Goal: Use online tool/utility: Utilize a website feature to perform a specific function

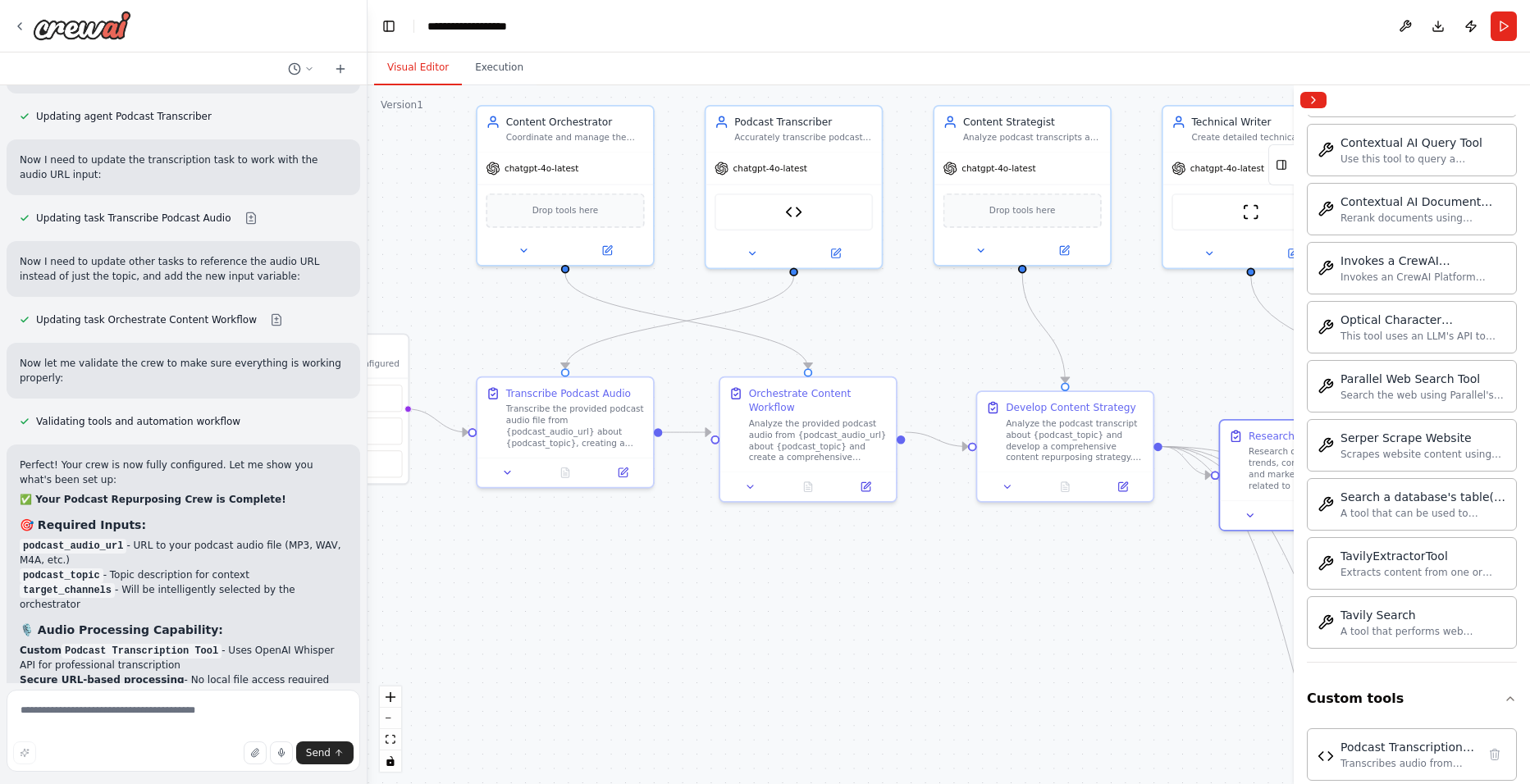
drag, startPoint x: 0, startPoint y: 0, endPoint x: 382, endPoint y: 294, distance: 482.0
click at [382, 294] on div ".deletable-edge-delete-btn { width: 20px; height: 20px; border: 0px solid #ffff…" at bounding box center [948, 435] width 1163 height 699
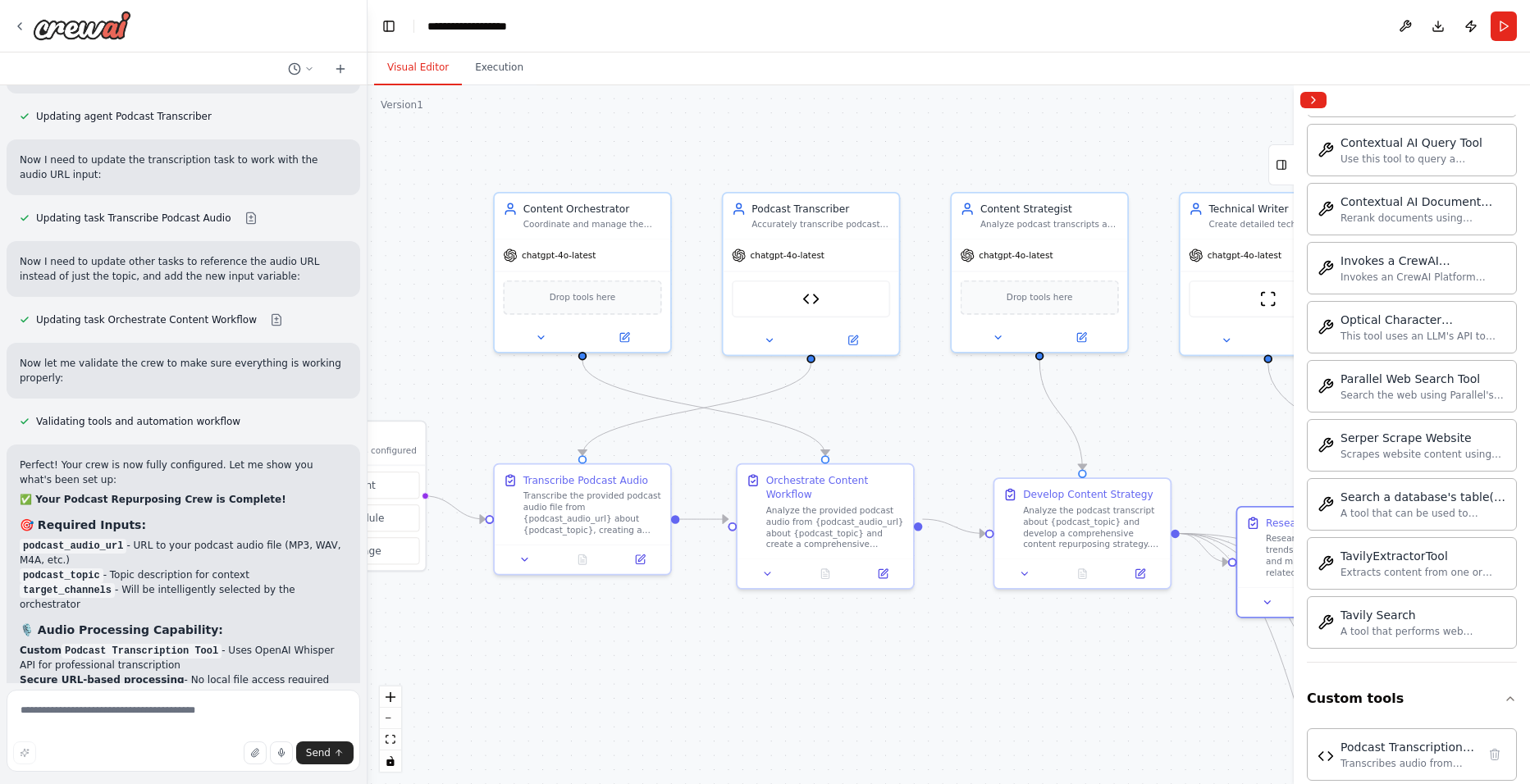
drag, startPoint x: 769, startPoint y: 663, endPoint x: 1055, endPoint y: 683, distance: 286.7
click at [1055, 683] on div ".deletable-edge-delete-btn { width: 20px; height: 20px; border: 0px solid #ffff…" at bounding box center [948, 435] width 1163 height 699
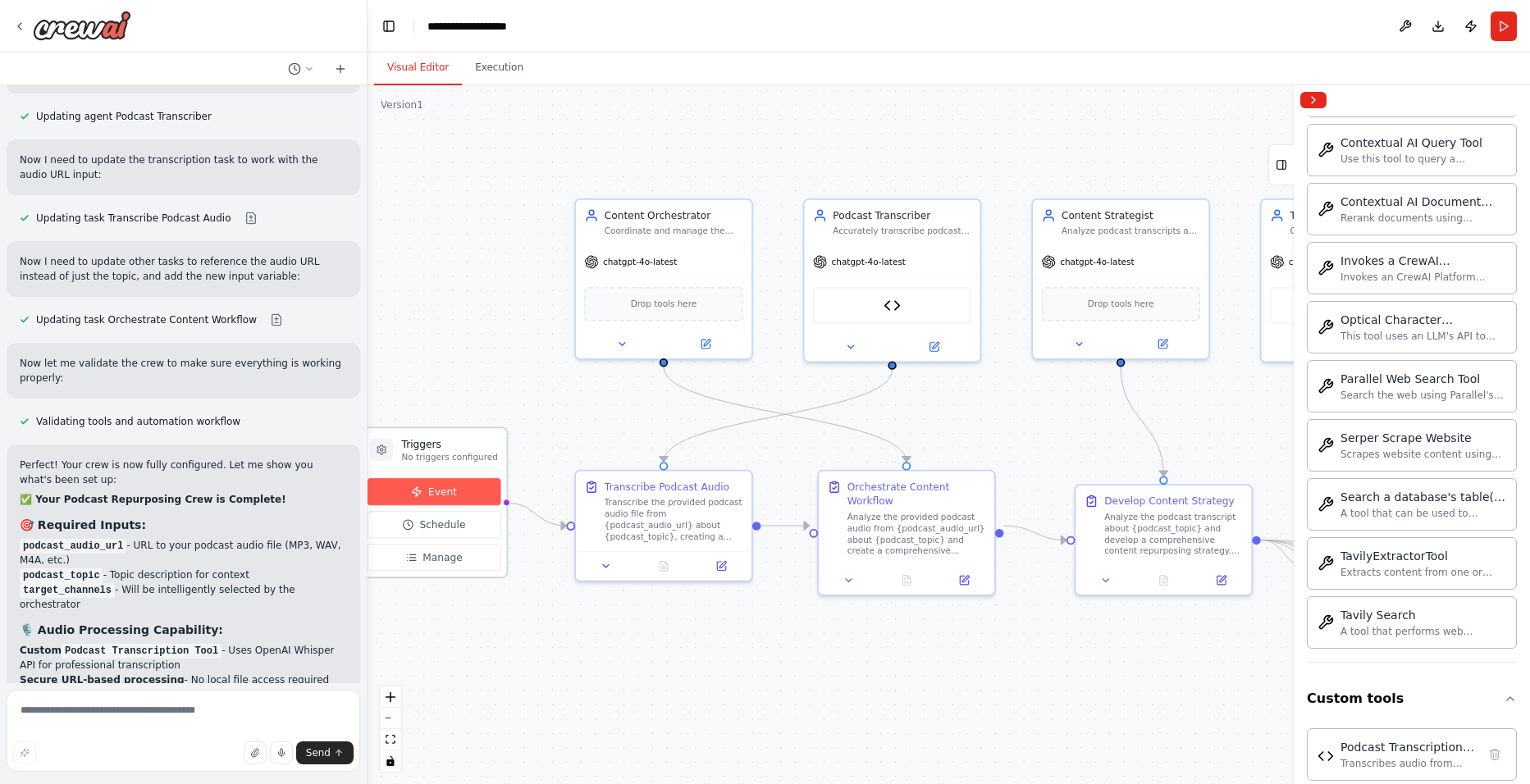
click at [466, 492] on button "Event" at bounding box center [434, 492] width 134 height 27
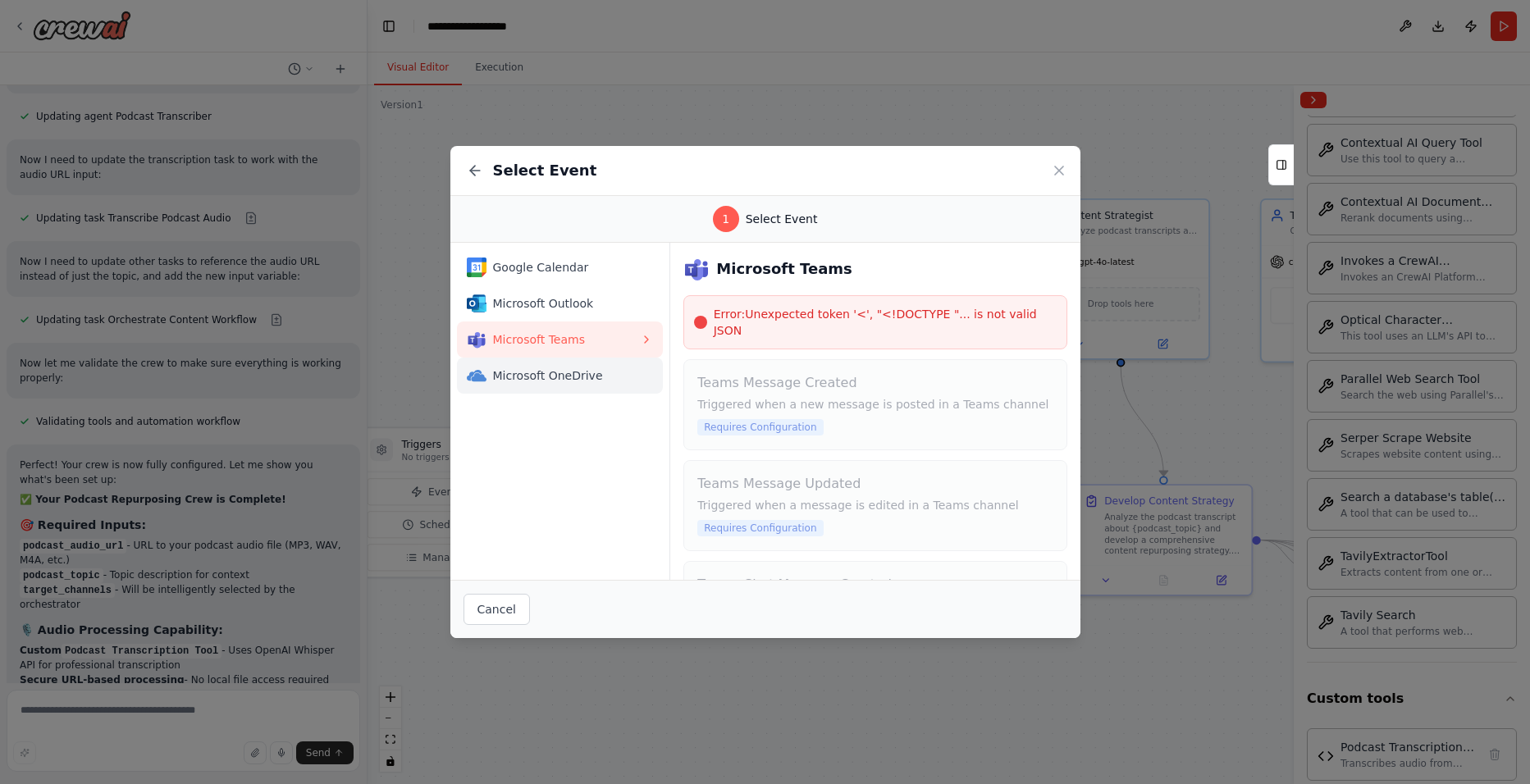
click at [573, 369] on span "Microsoft OneDrive" at bounding box center [567, 376] width 148 height 17
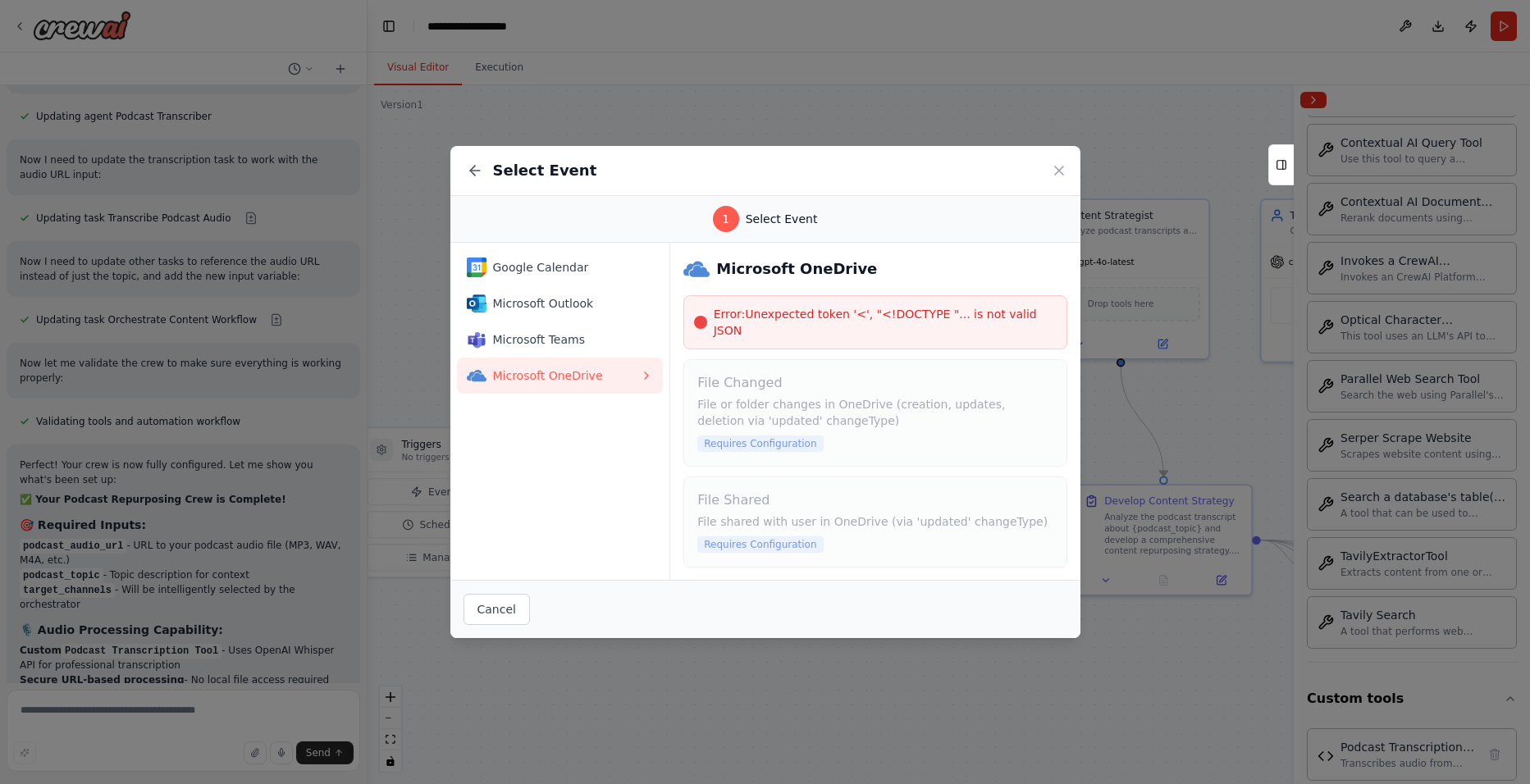
click at [646, 379] on icon at bounding box center [646, 376] width 13 height 13
click at [548, 275] on div "Google Calendar" at bounding box center [554, 267] width 174 height 20
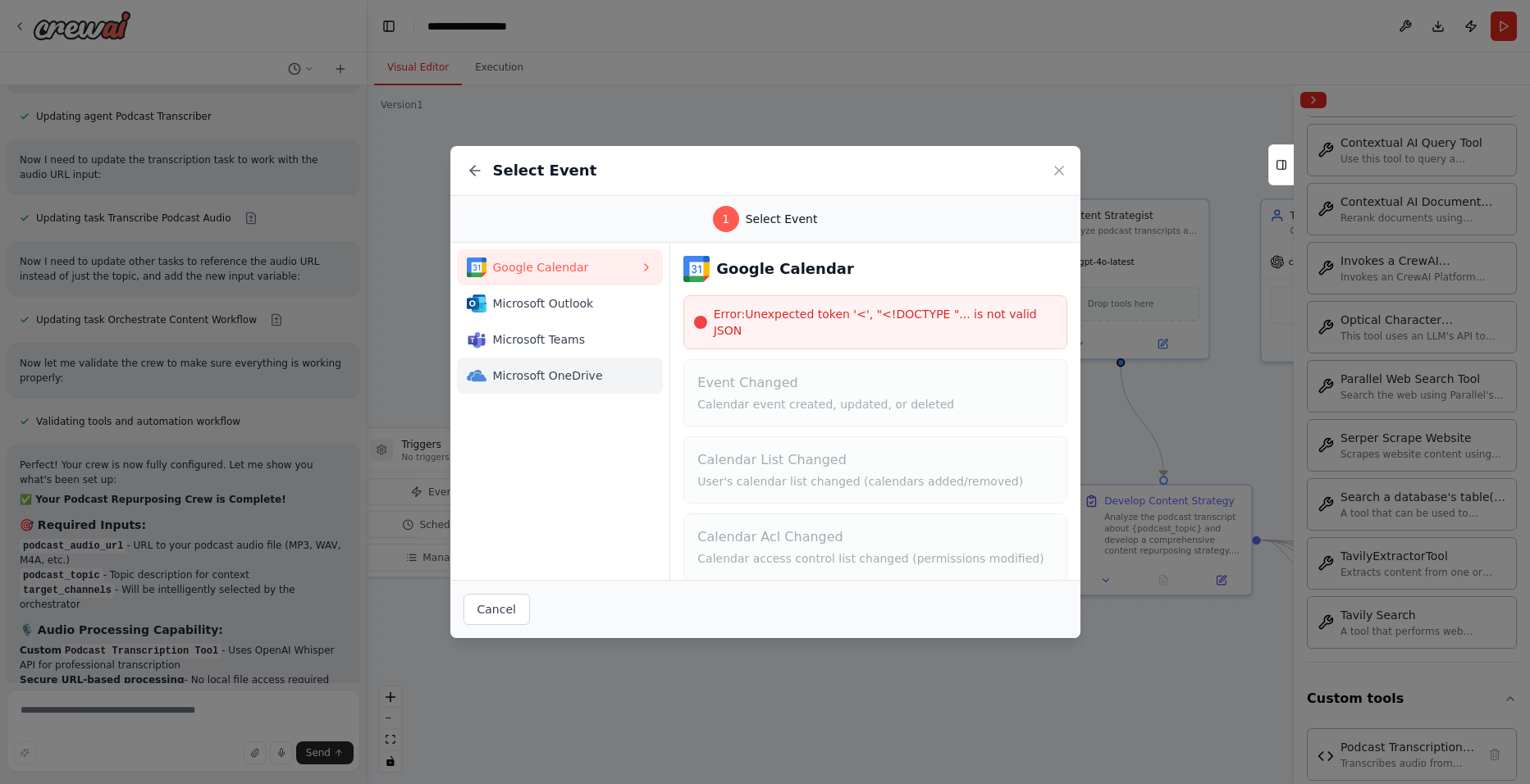
click at [574, 380] on span "Microsoft OneDrive" at bounding box center [567, 376] width 148 height 17
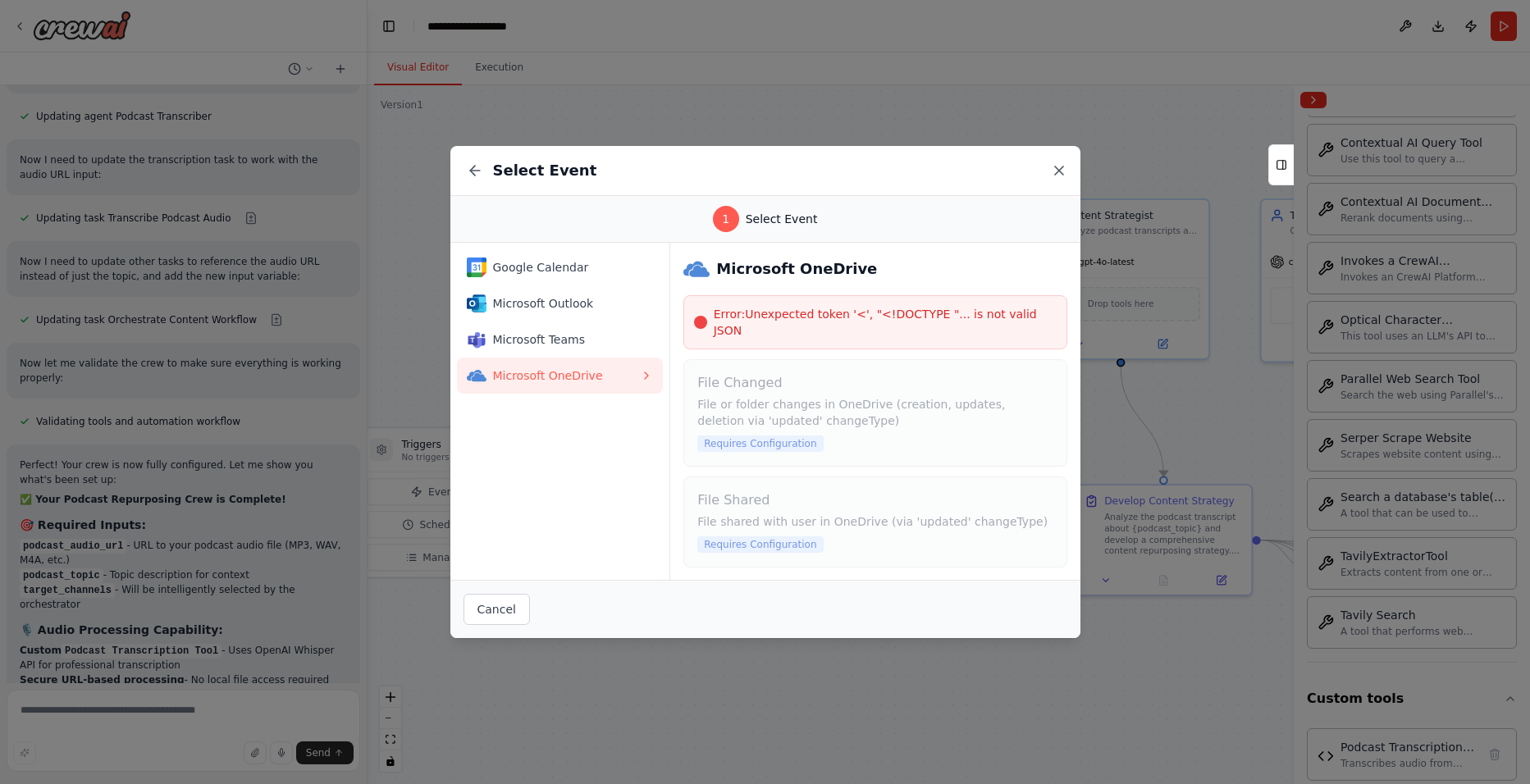
click at [1053, 169] on icon at bounding box center [1060, 170] width 17 height 17
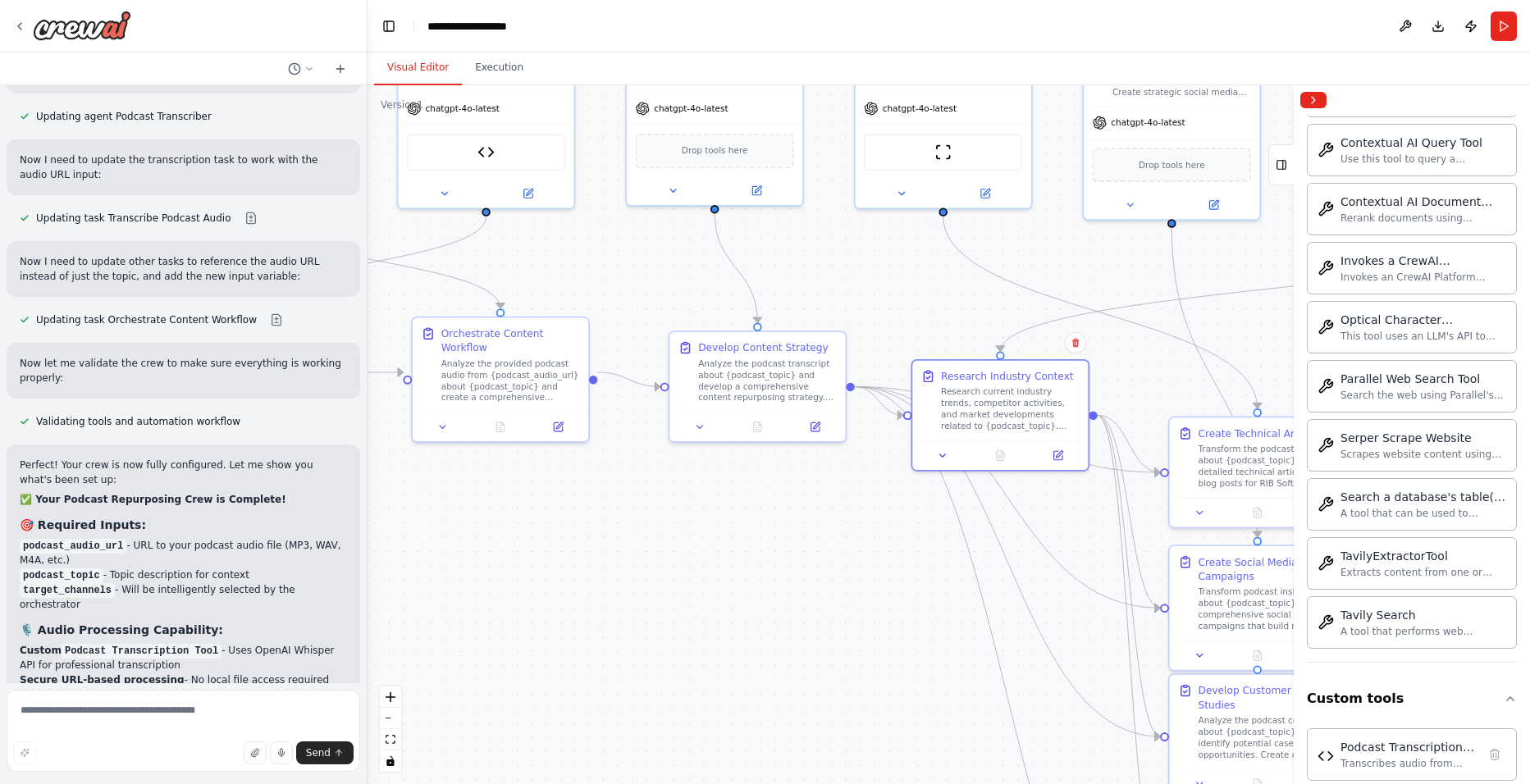
drag, startPoint x: 1045, startPoint y: 629, endPoint x: 637, endPoint y: 474, distance: 436.5
click at [637, 474] on div ".deletable-edge-delete-btn { width: 20px; height: 20px; border: 0px solid #ffff…" at bounding box center [948, 435] width 1163 height 699
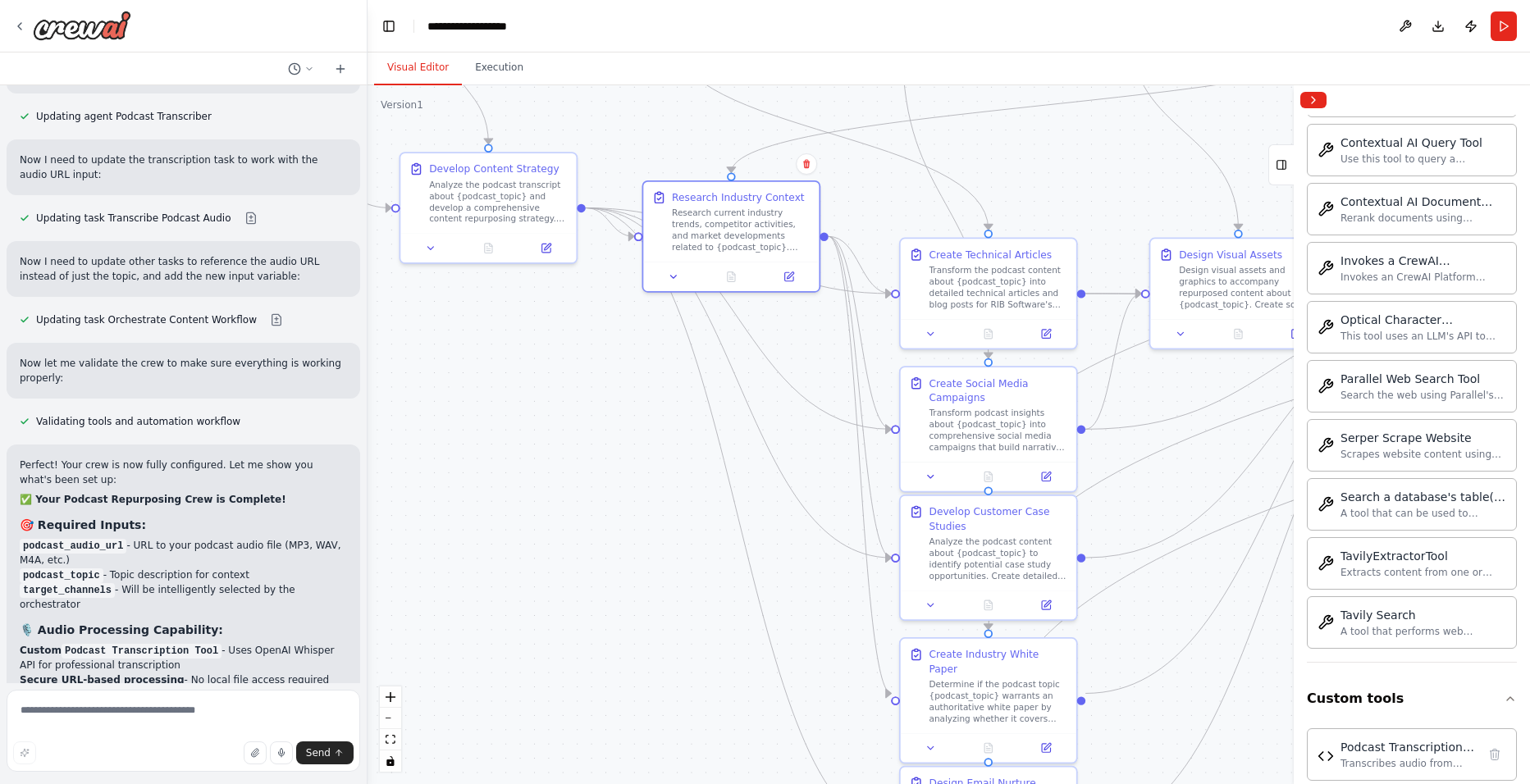
drag, startPoint x: 938, startPoint y: 637, endPoint x: 670, endPoint y: 459, distance: 321.7
click at [670, 459] on div ".deletable-edge-delete-btn { width: 20px; height: 20px; border: 0px solid #ffff…" at bounding box center [948, 435] width 1163 height 699
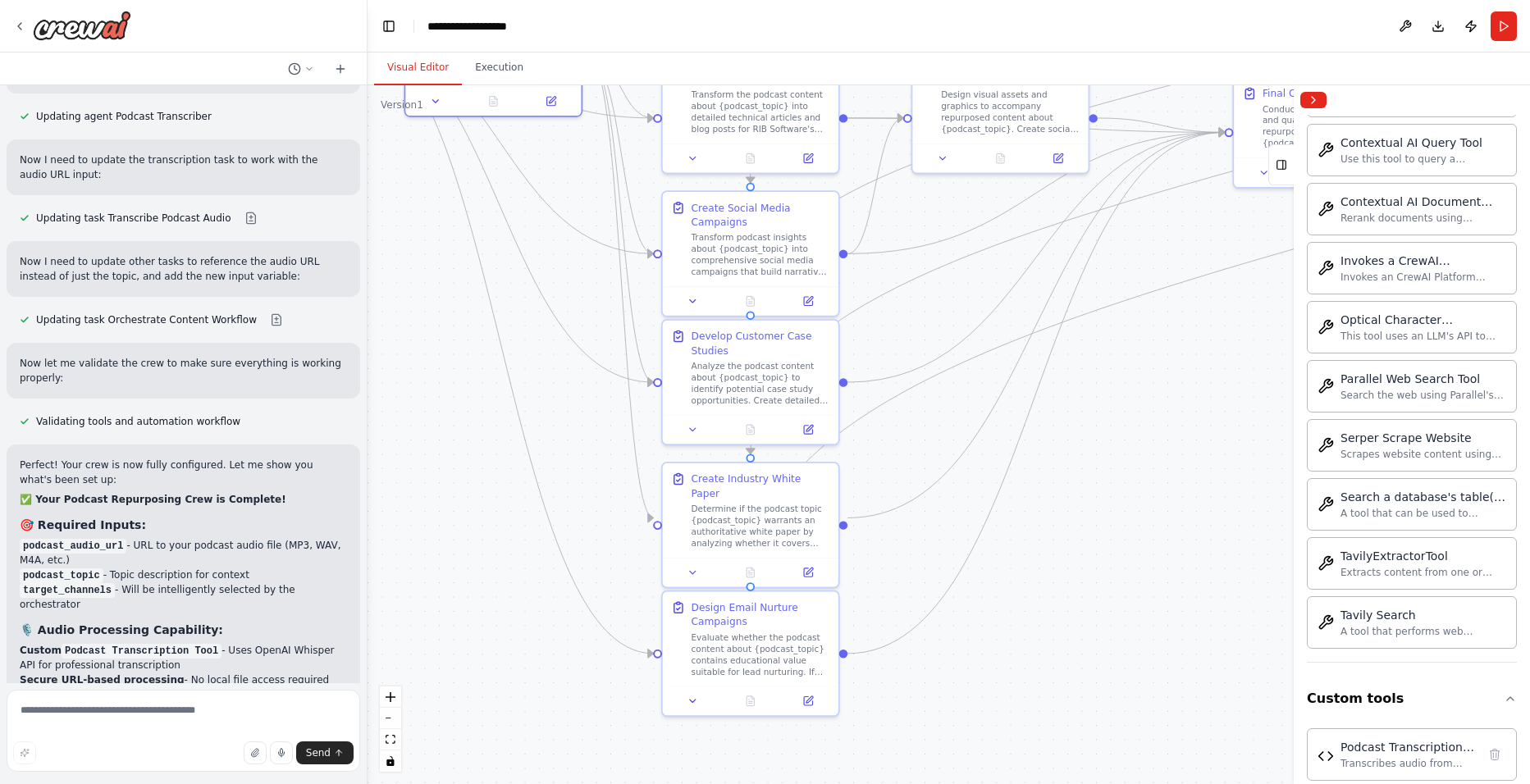
drag, startPoint x: 675, startPoint y: 604, endPoint x: 437, endPoint y: 428, distance: 296.0
click at [437, 428] on div ".deletable-edge-delete-btn { width: 20px; height: 20px; border: 0px solid #ffff…" at bounding box center [948, 435] width 1163 height 699
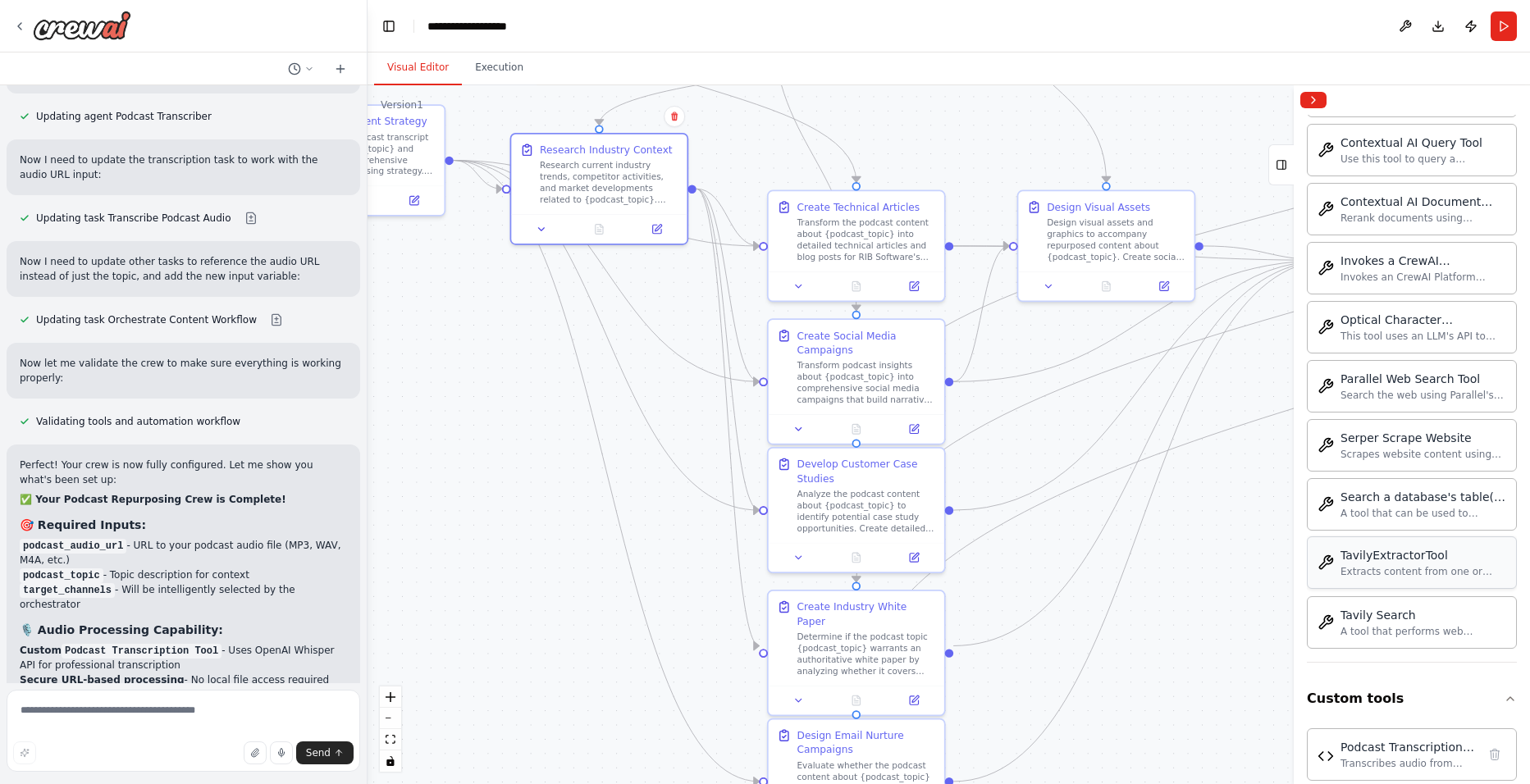
drag, startPoint x: 1201, startPoint y: 430, endPoint x: 1315, endPoint y: 540, distance: 158.4
click at [1315, 540] on div "Create me a content repurposing crew that analyzes audio of our podcast, finds …" at bounding box center [765, 392] width 1530 height 784
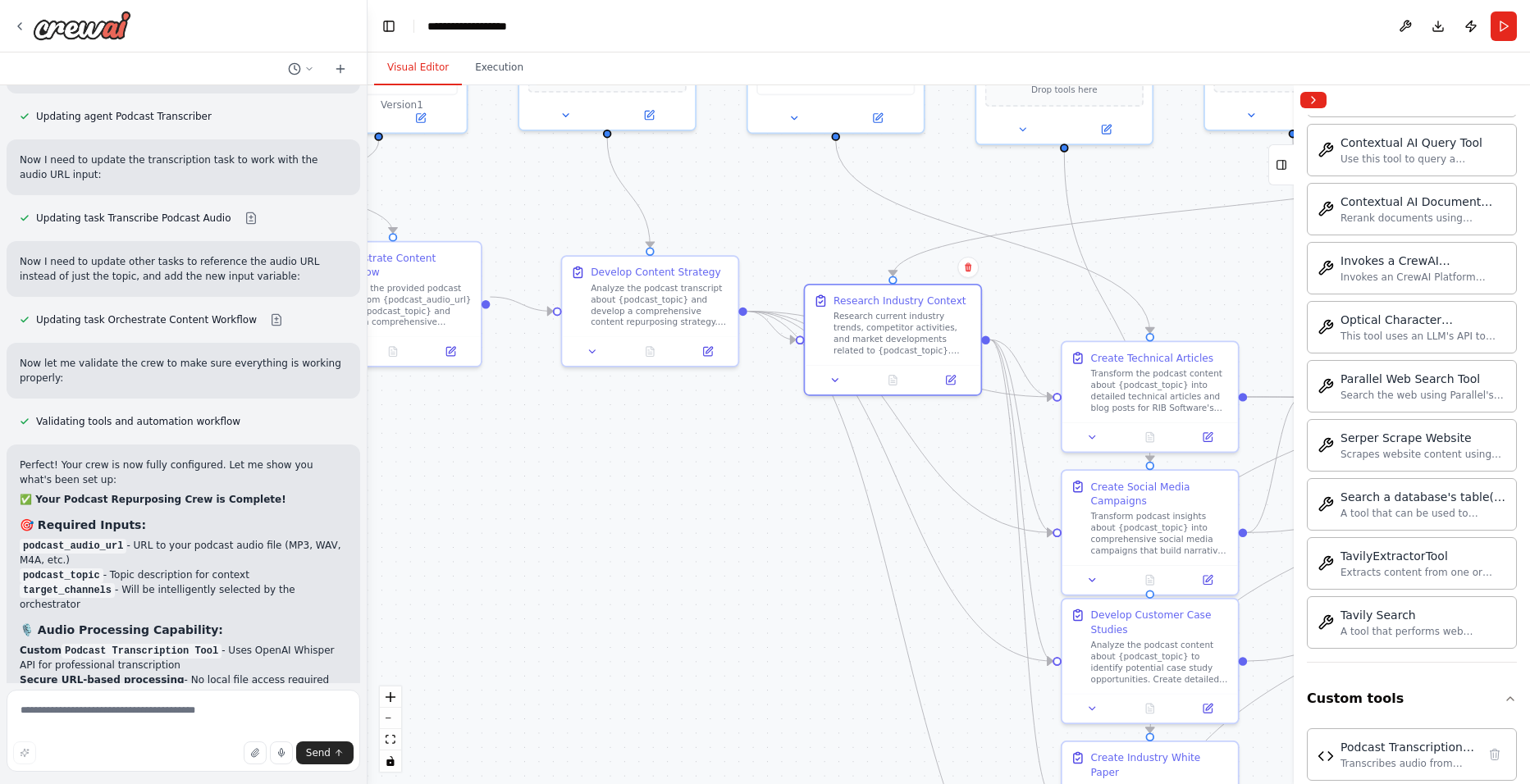
drag, startPoint x: 478, startPoint y: 435, endPoint x: 770, endPoint y: 586, distance: 328.7
click at [770, 586] on div ".deletable-edge-delete-btn { width: 20px; height: 20px; border: 0px solid #ffff…" at bounding box center [948, 435] width 1163 height 699
click at [381, 34] on button "Toggle Left Sidebar" at bounding box center [389, 26] width 23 height 23
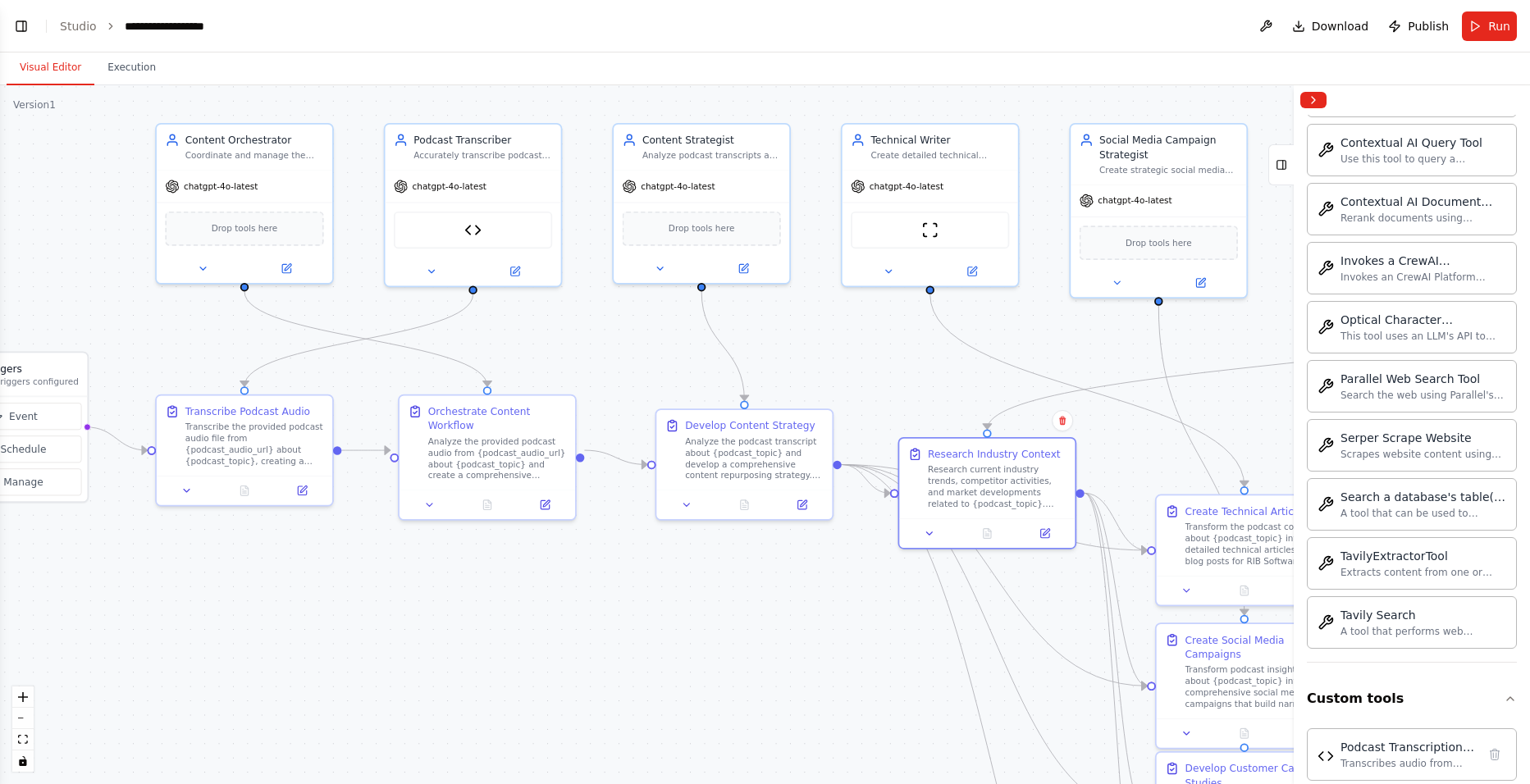
drag, startPoint x: 632, startPoint y: 599, endPoint x: 723, endPoint y: 570, distance: 95.5
click at [723, 570] on div ".deletable-edge-delete-btn { width: 20px; height: 20px; border: 0px solid #ffff…" at bounding box center [765, 435] width 1530 height 699
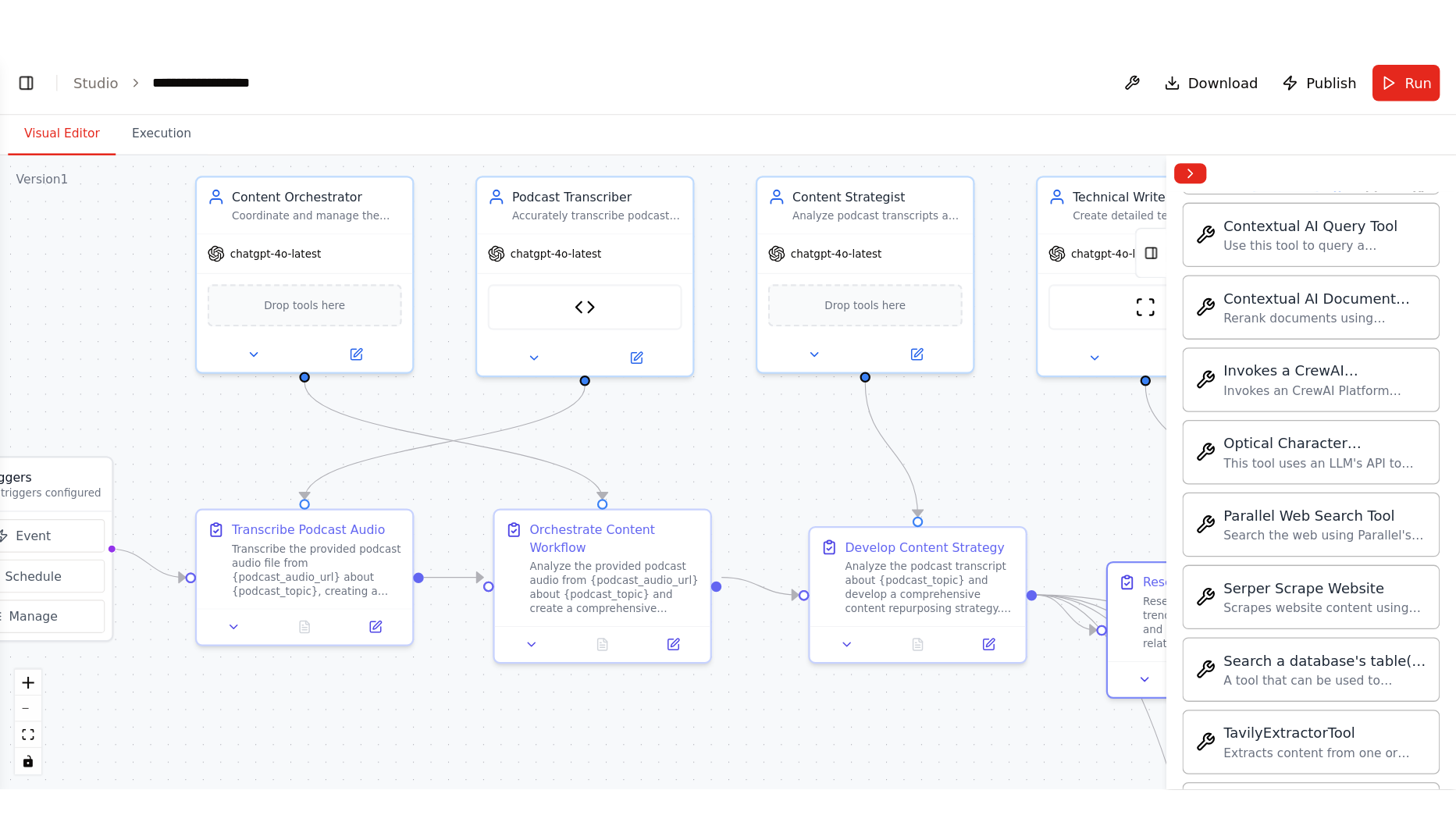
scroll to position [2427, 0]
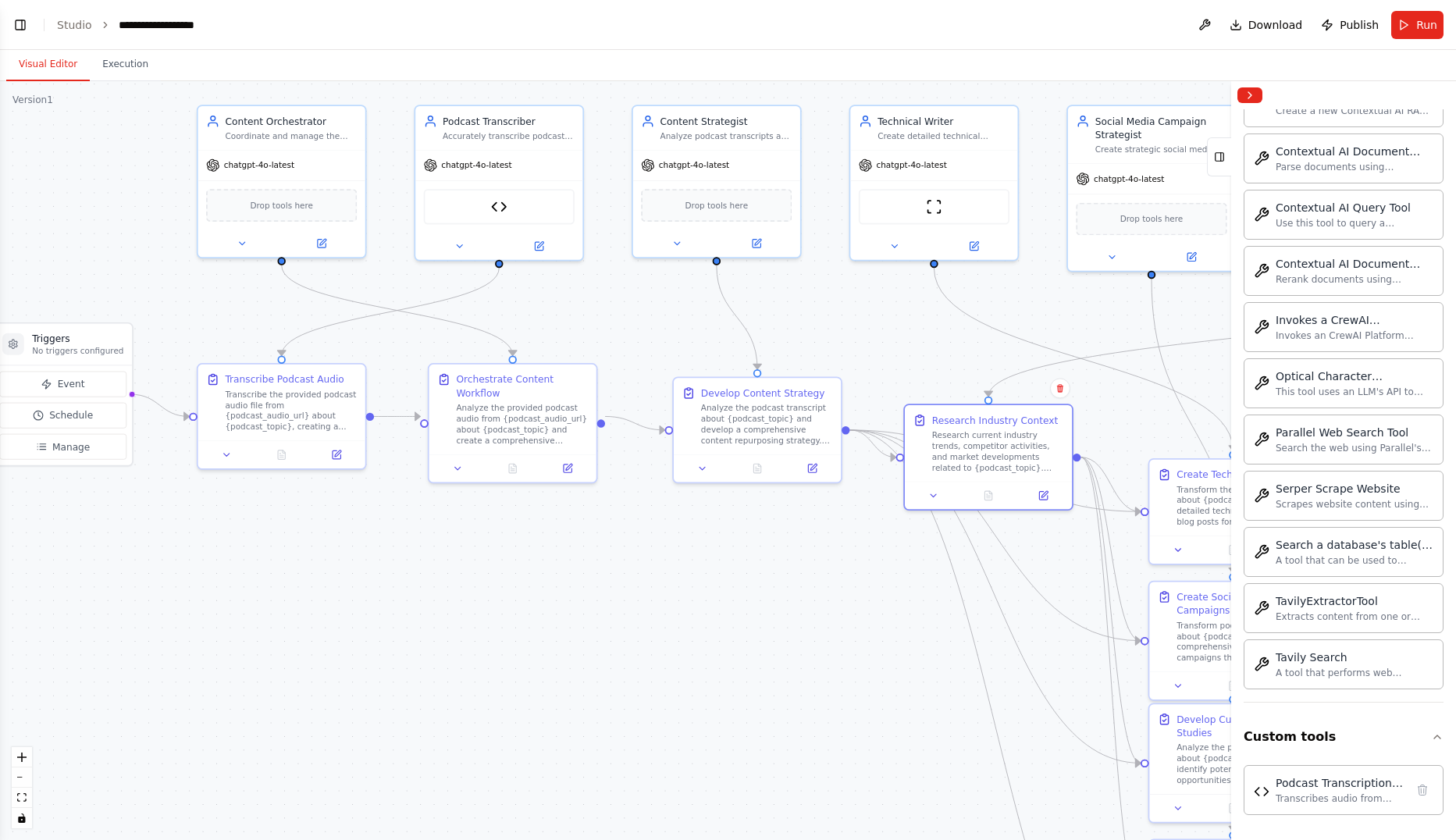
drag, startPoint x: 732, startPoint y: 600, endPoint x: 765, endPoint y: 606, distance: 33.5
click at [765, 606] on div ".deletable-edge-delete-btn { width: 20px; height: 20px; border: 0px solid #ffff…" at bounding box center [728, 460] width 1456 height 759
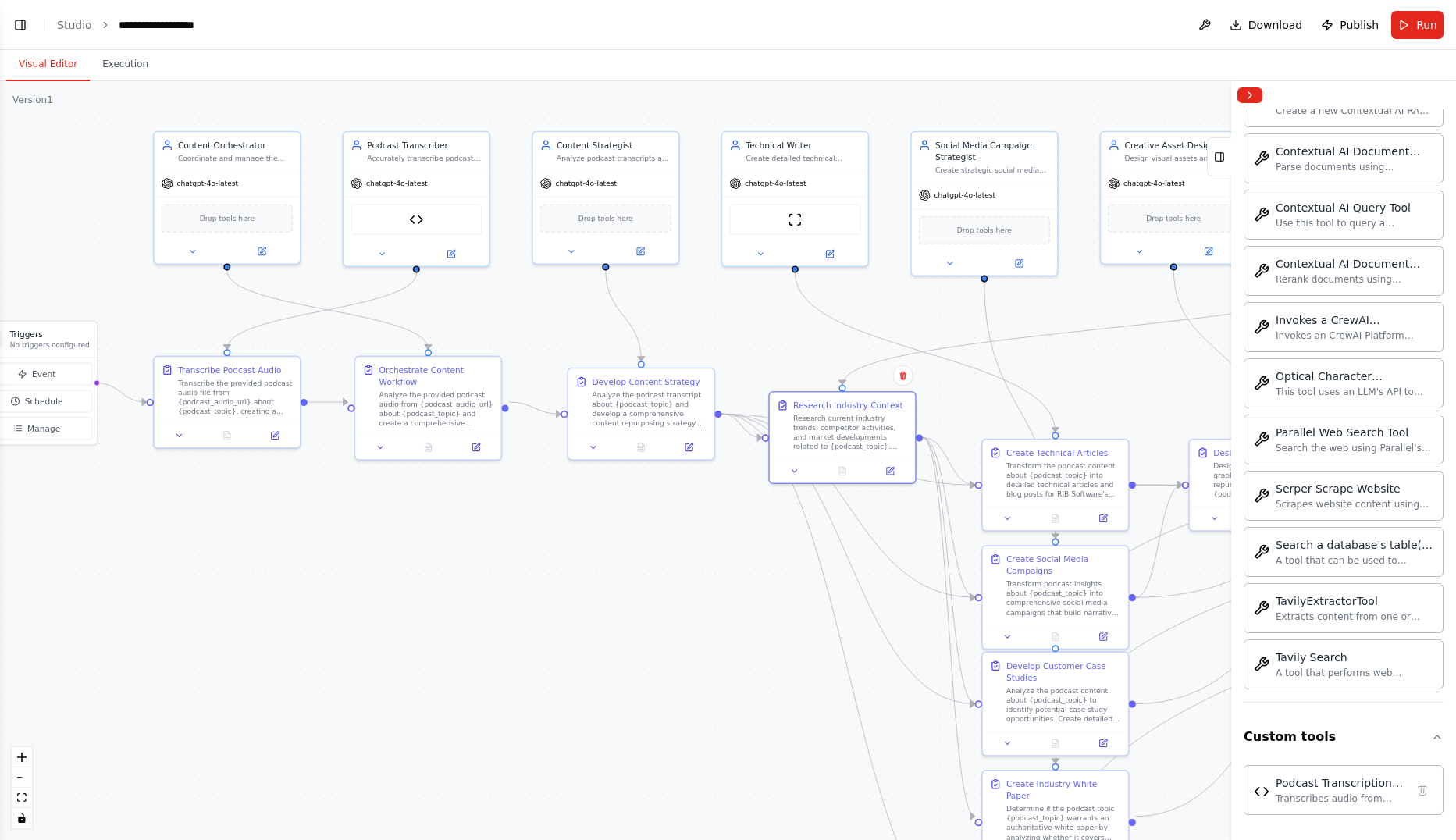
drag, startPoint x: 750, startPoint y: 645, endPoint x: 679, endPoint y: 589, distance: 90.4
click at [679, 589] on div ".deletable-edge-delete-btn { width: 20px; height: 20px; border: 0px solid #ffff…" at bounding box center [728, 460] width 1456 height 759
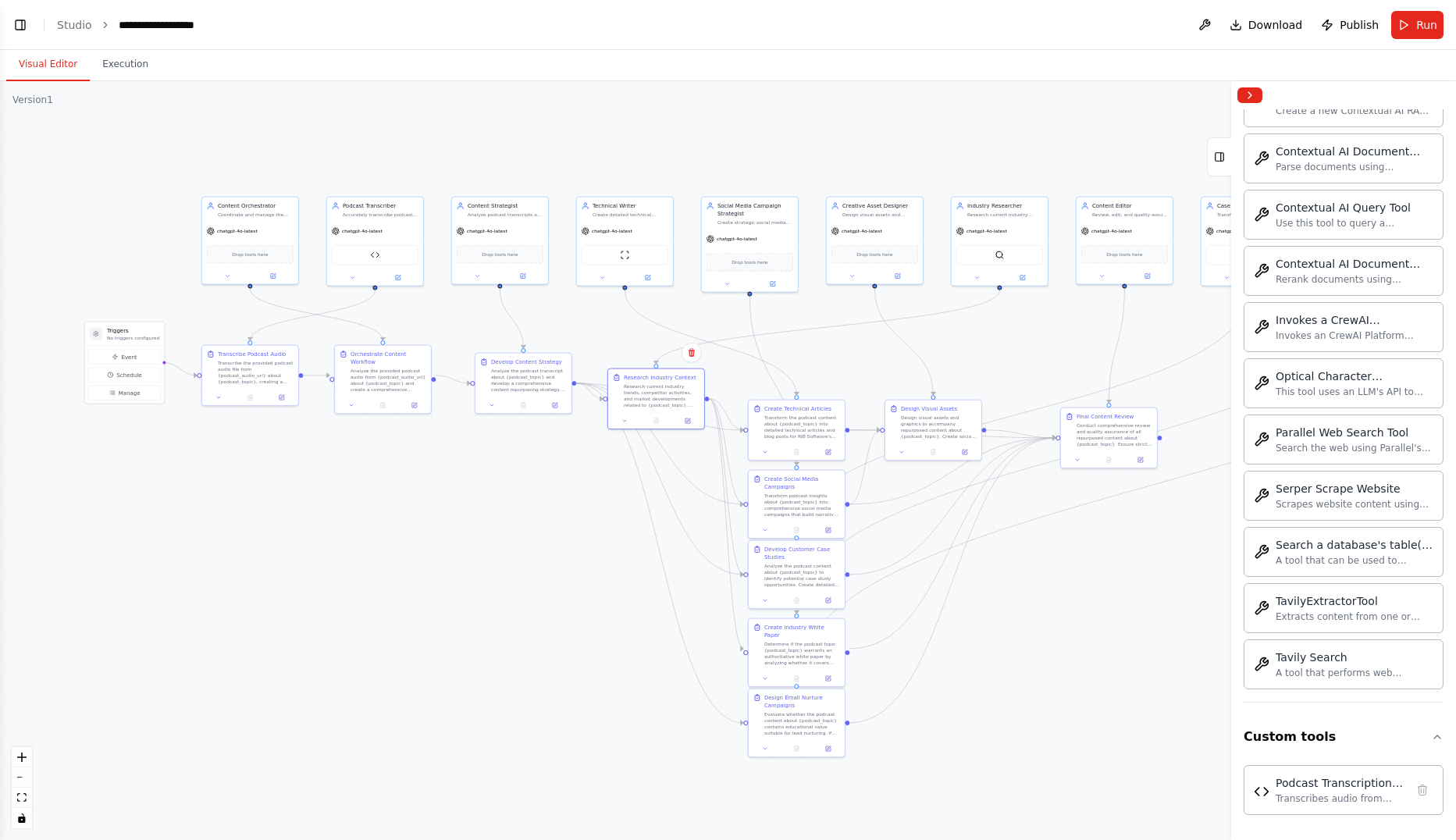
drag, startPoint x: 554, startPoint y: 535, endPoint x: 542, endPoint y: 528, distance: 13.9
click at [542, 528] on div ".deletable-edge-delete-btn { width: 20px; height: 20px; border: 0px solid #ffff…" at bounding box center [728, 460] width 1456 height 759
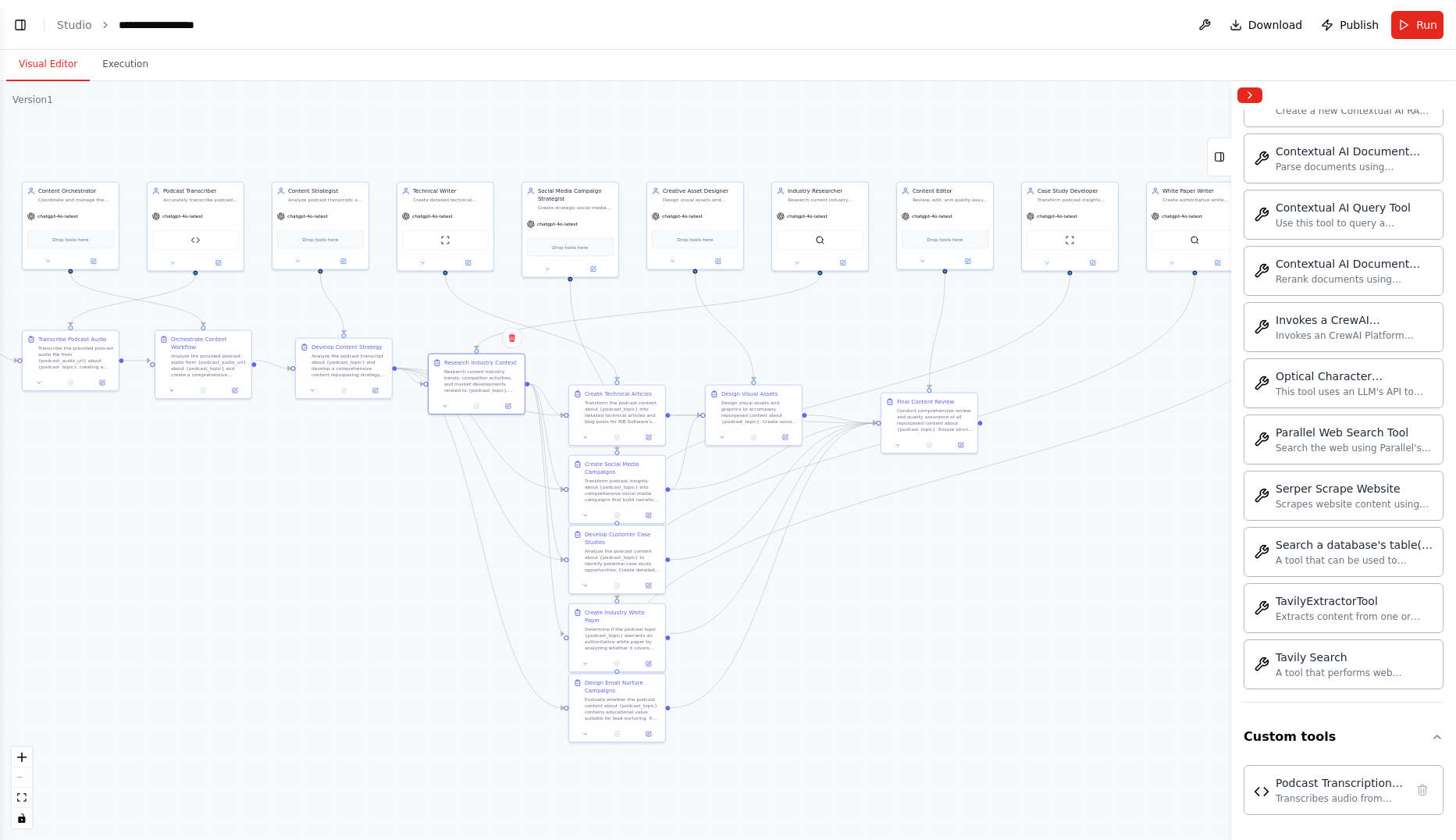
drag, startPoint x: 552, startPoint y: 563, endPoint x: 388, endPoint y: 556, distance: 164.1
click at [388, 556] on div ".deletable-edge-delete-btn { width: 20px; height: 20px; border: 0px solid #ffff…" at bounding box center [728, 460] width 1456 height 759
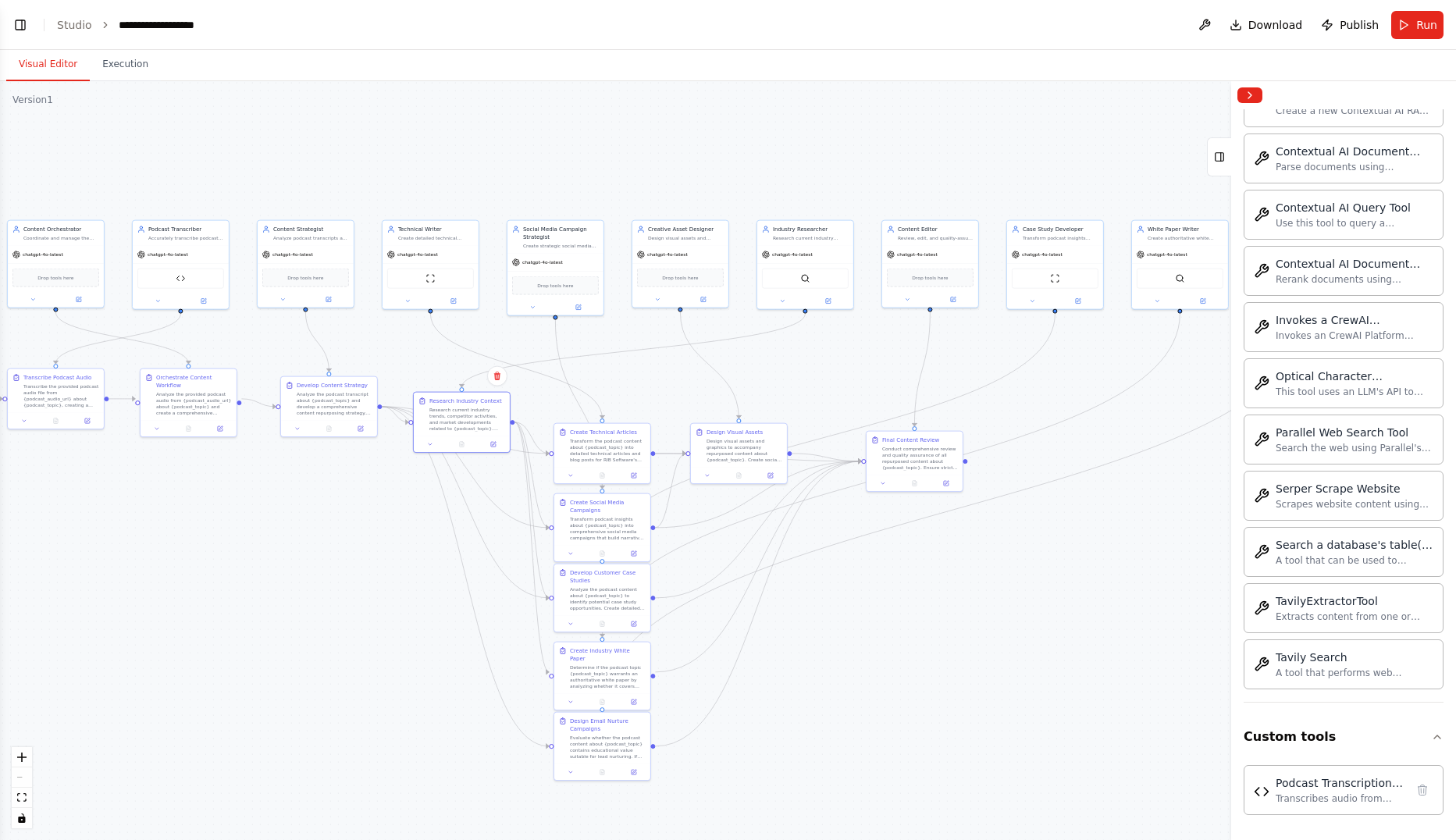
drag, startPoint x: 402, startPoint y: 564, endPoint x: 387, endPoint y: 602, distance: 40.9
click at [387, 602] on div ".deletable-edge-delete-btn { width: 20px; height: 20px; border: 0px solid #ffff…" at bounding box center [728, 460] width 1456 height 759
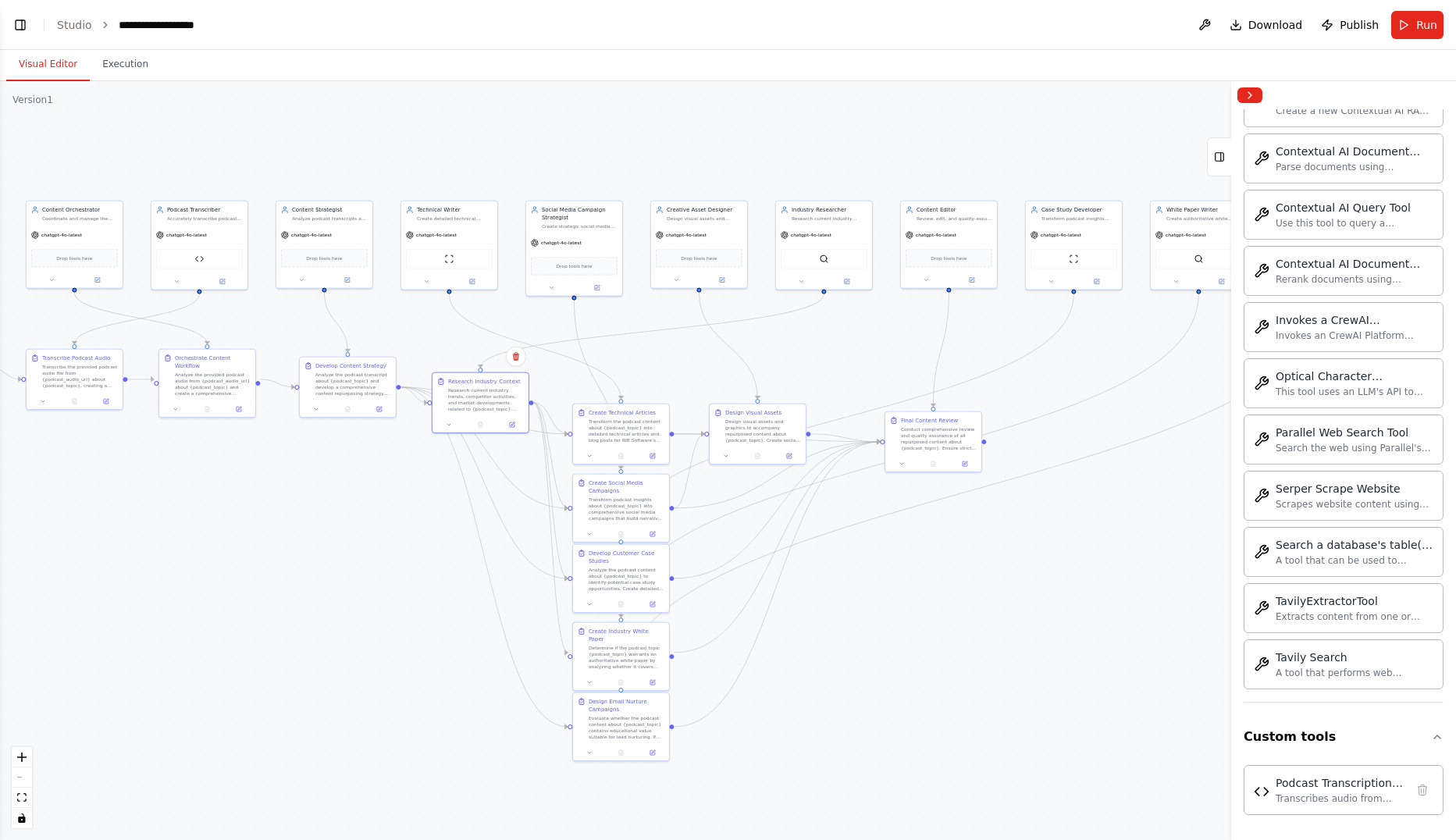
drag, startPoint x: 387, startPoint y: 602, endPoint x: 406, endPoint y: 582, distance: 27.6
click at [406, 582] on div ".deletable-edge-delete-btn { width: 20px; height: 20px; border: 0px solid #ffff…" at bounding box center [728, 460] width 1456 height 759
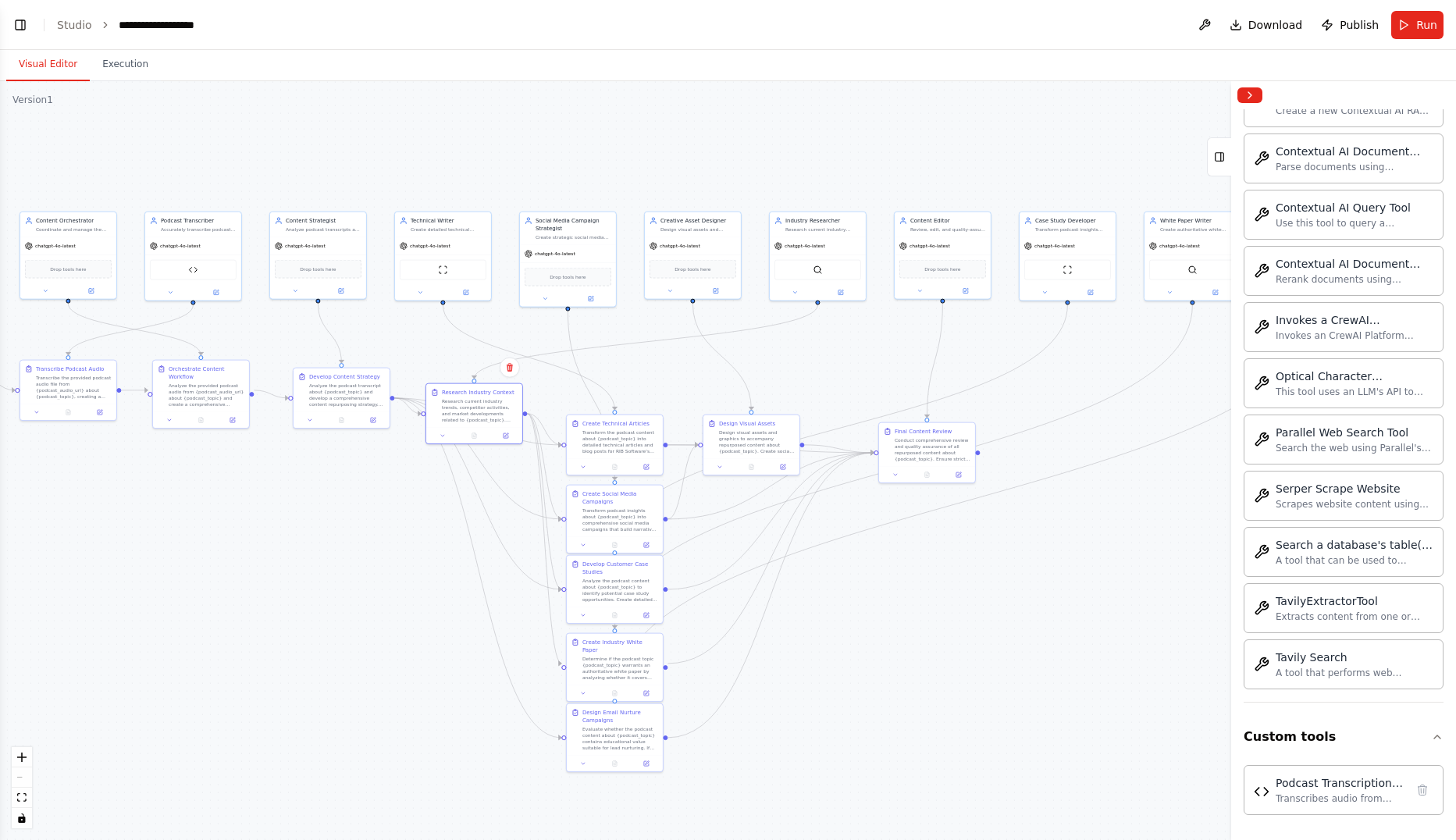
drag, startPoint x: 967, startPoint y: 597, endPoint x: 921, endPoint y: 611, distance: 48.1
click at [921, 611] on div ".deletable-edge-delete-btn { width: 20px; height: 20px; border: 0px solid #ffff…" at bounding box center [728, 460] width 1456 height 759
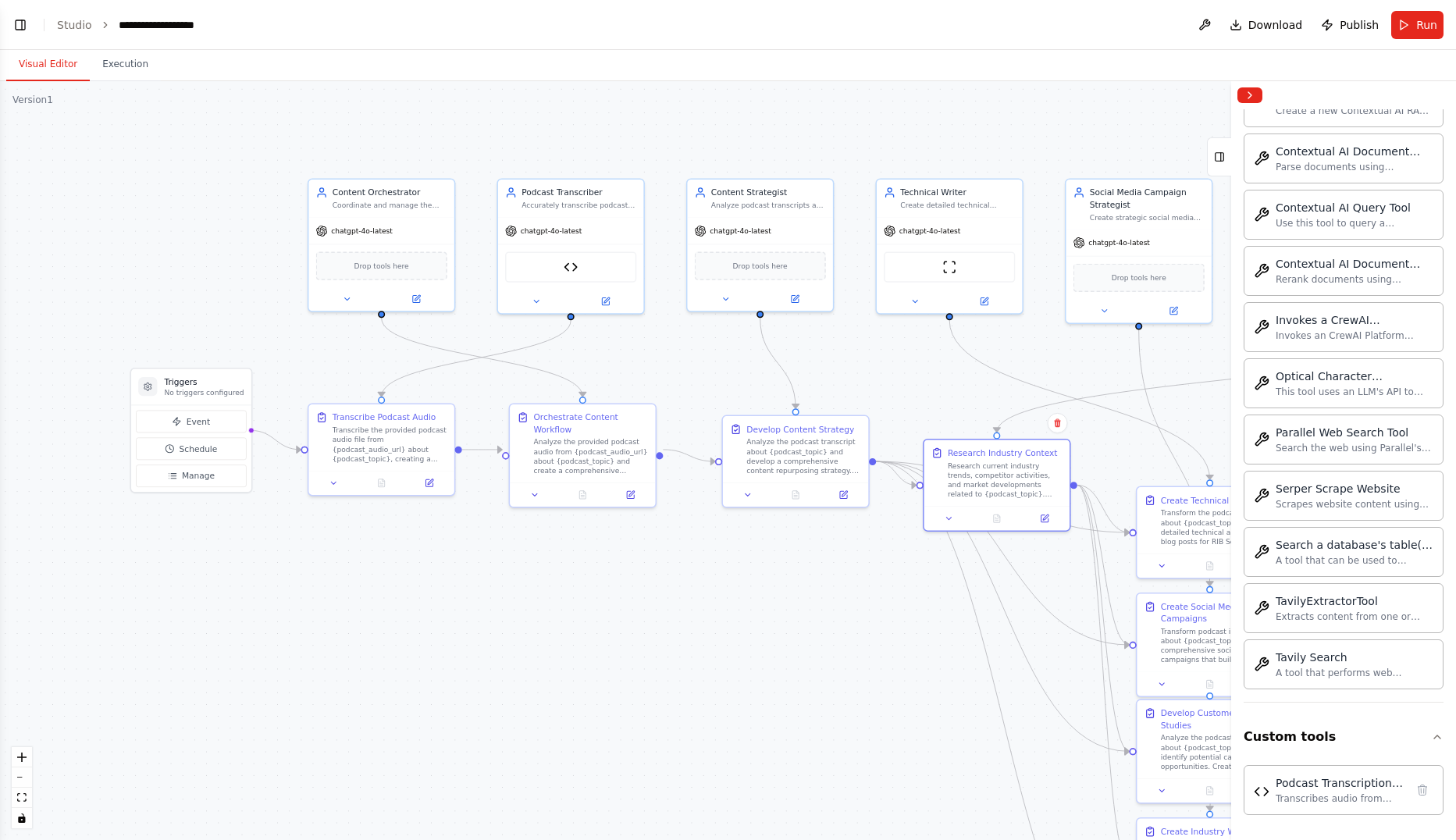
drag, startPoint x: 199, startPoint y: 518, endPoint x: 531, endPoint y: 625, distance: 348.8
click at [531, 625] on div ".deletable-edge-delete-btn { width: 20px; height: 20px; border: 0px solid #ffff…" at bounding box center [728, 460] width 1456 height 759
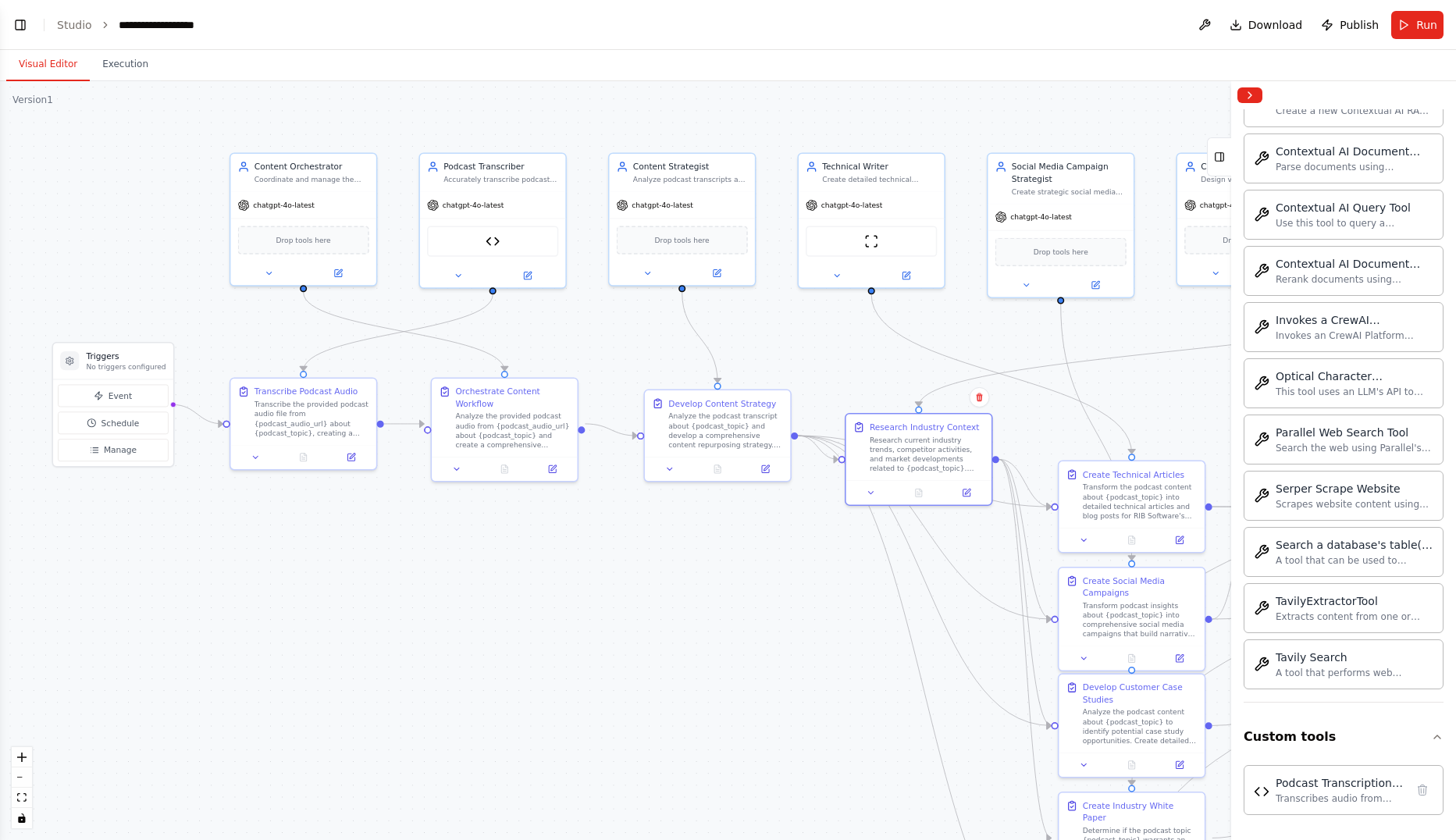
drag, startPoint x: 827, startPoint y: 650, endPoint x: 1001, endPoint y: 646, distance: 174.0
click at [1000, 649] on div ".deletable-edge-delete-btn { width: 20px; height: 20px; border: 0px solid #ffff…" at bounding box center [728, 460] width 1456 height 759
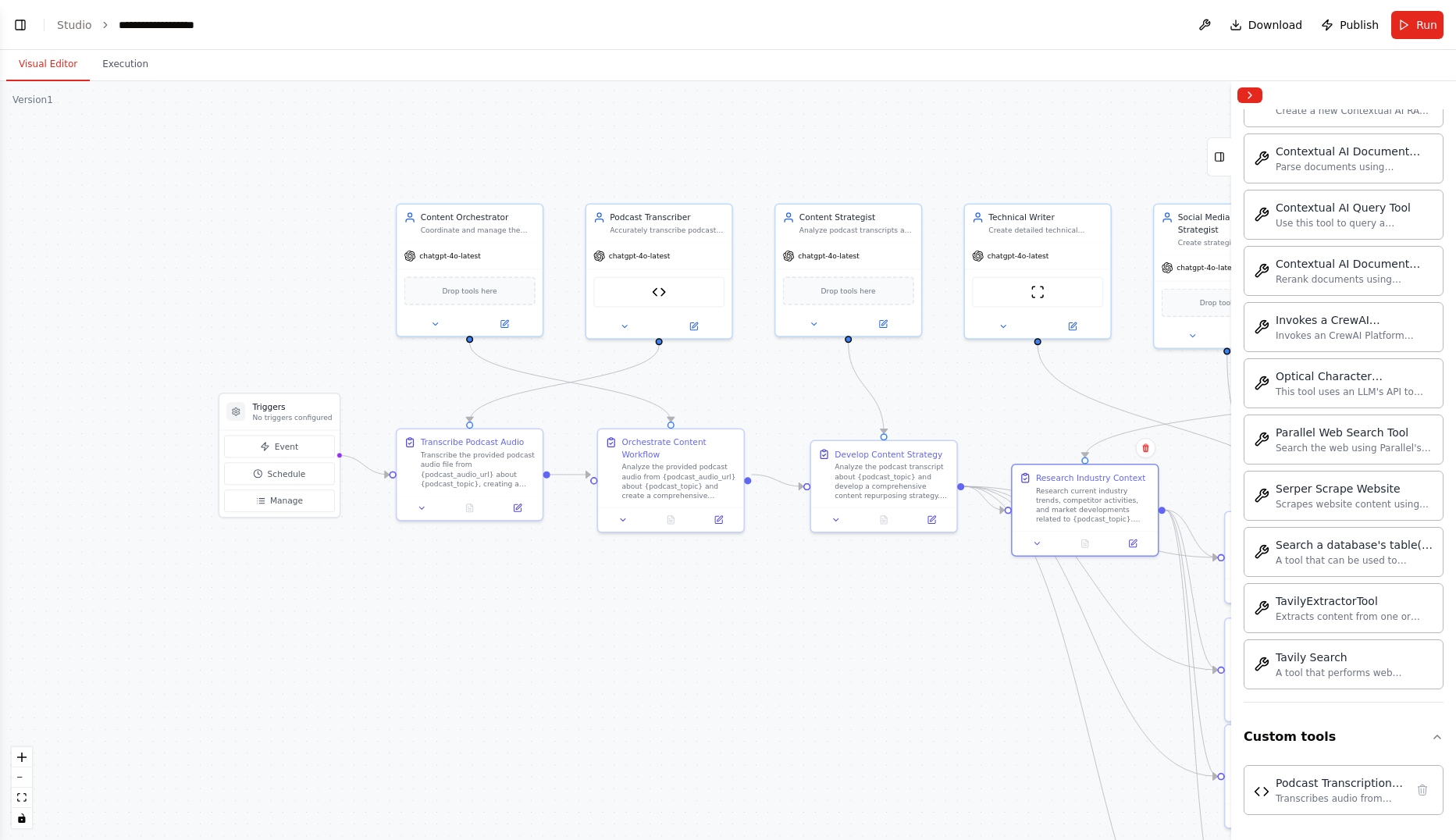
drag, startPoint x: 838, startPoint y: 623, endPoint x: 752, endPoint y: 649, distance: 89.8
click at [752, 649] on div ".deletable-edge-delete-btn { width: 20px; height: 20px; border: 0px solid #ffff…" at bounding box center [728, 460] width 1456 height 759
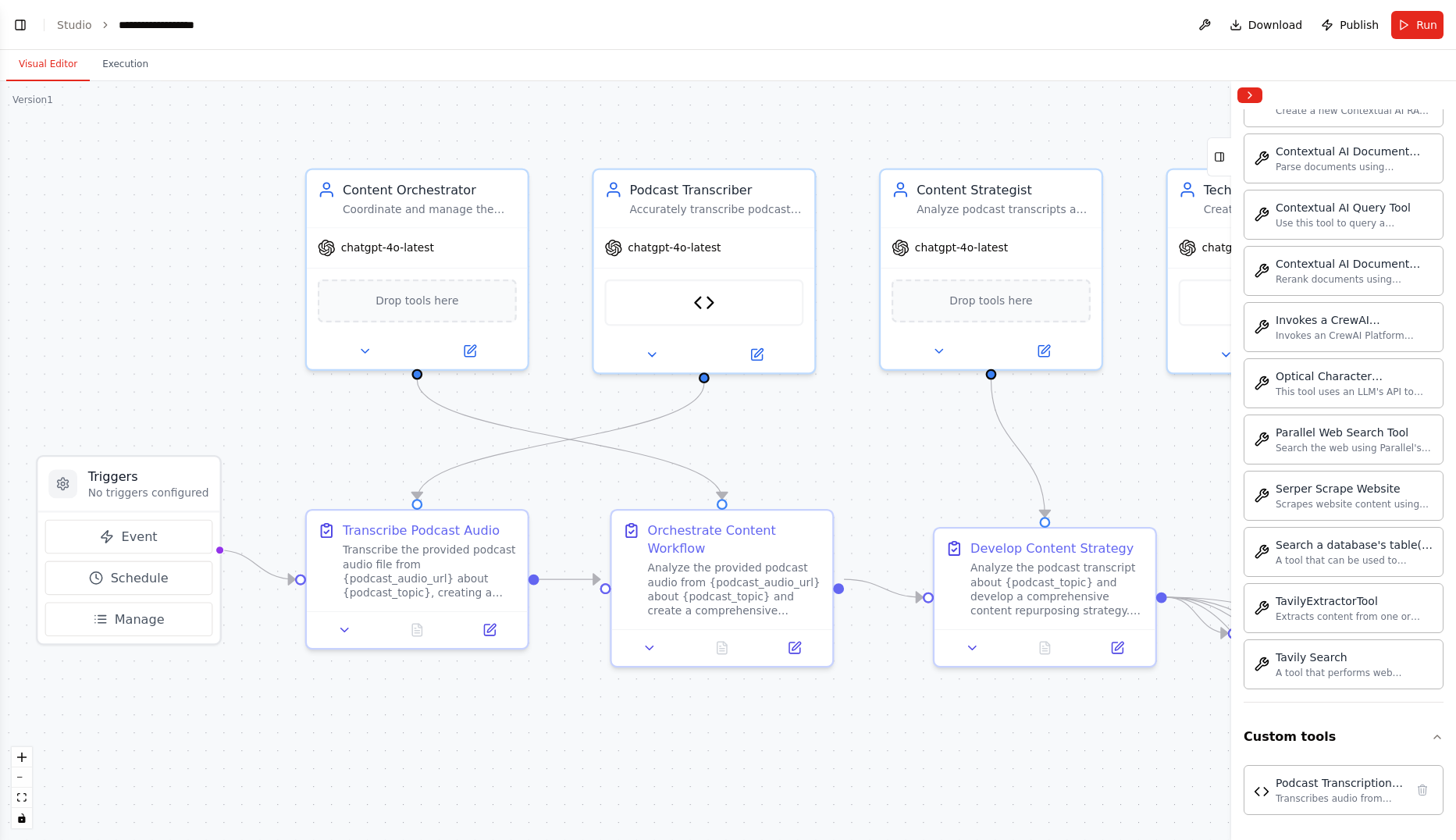
drag, startPoint x: 499, startPoint y: 587, endPoint x: 489, endPoint y: 751, distance: 164.3
click at [489, 745] on div ".deletable-edge-delete-btn { width: 20px; height: 20px; border: 0px solid #ffff…" at bounding box center [728, 460] width 1456 height 759
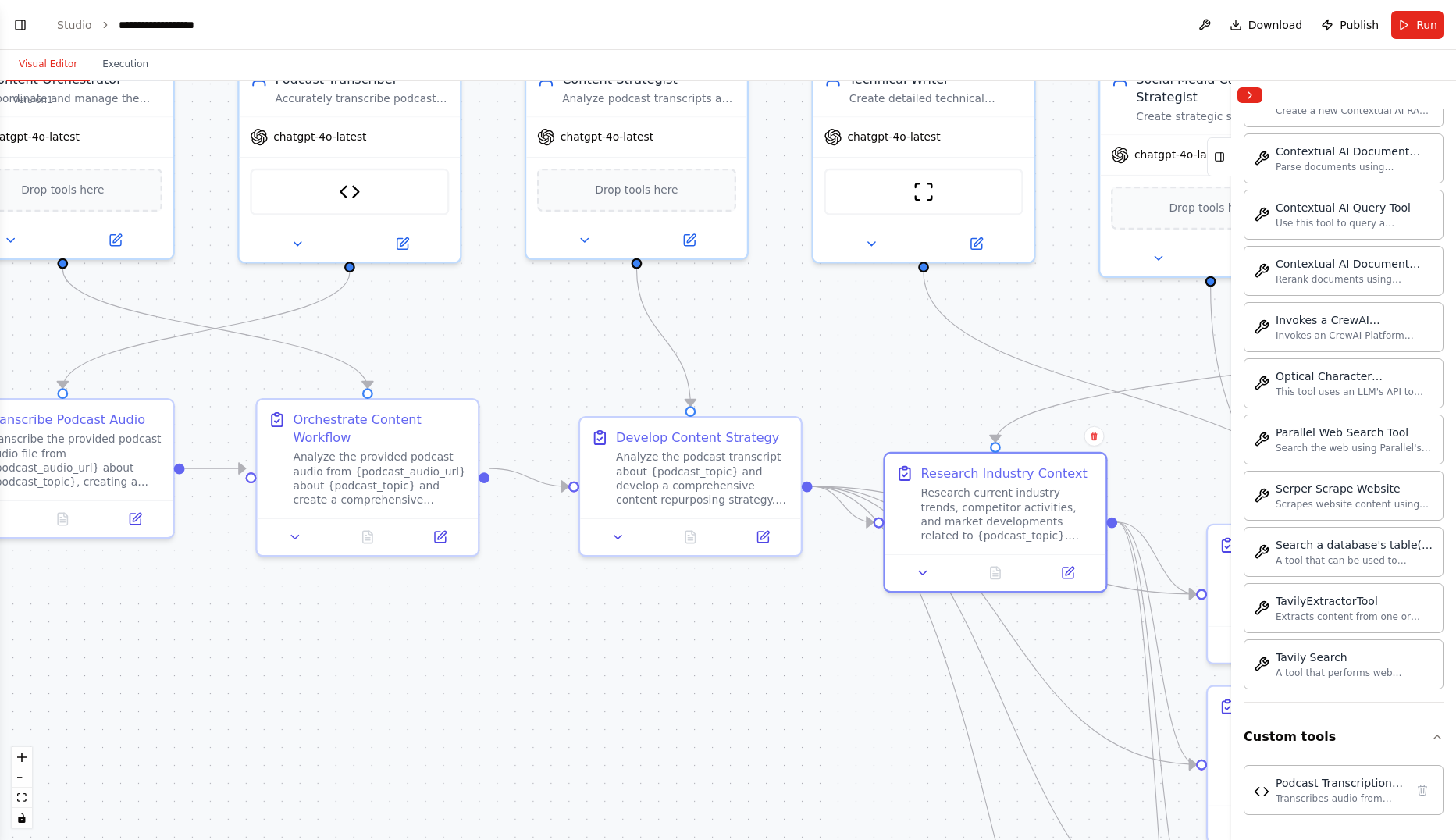
drag, startPoint x: 833, startPoint y: 732, endPoint x: 452, endPoint y: 611, distance: 399.8
click at [450, 611] on div ".deletable-edge-delete-btn { width: 20px; height: 20px; border: 0px solid #ffff…" at bounding box center [728, 460] width 1456 height 759
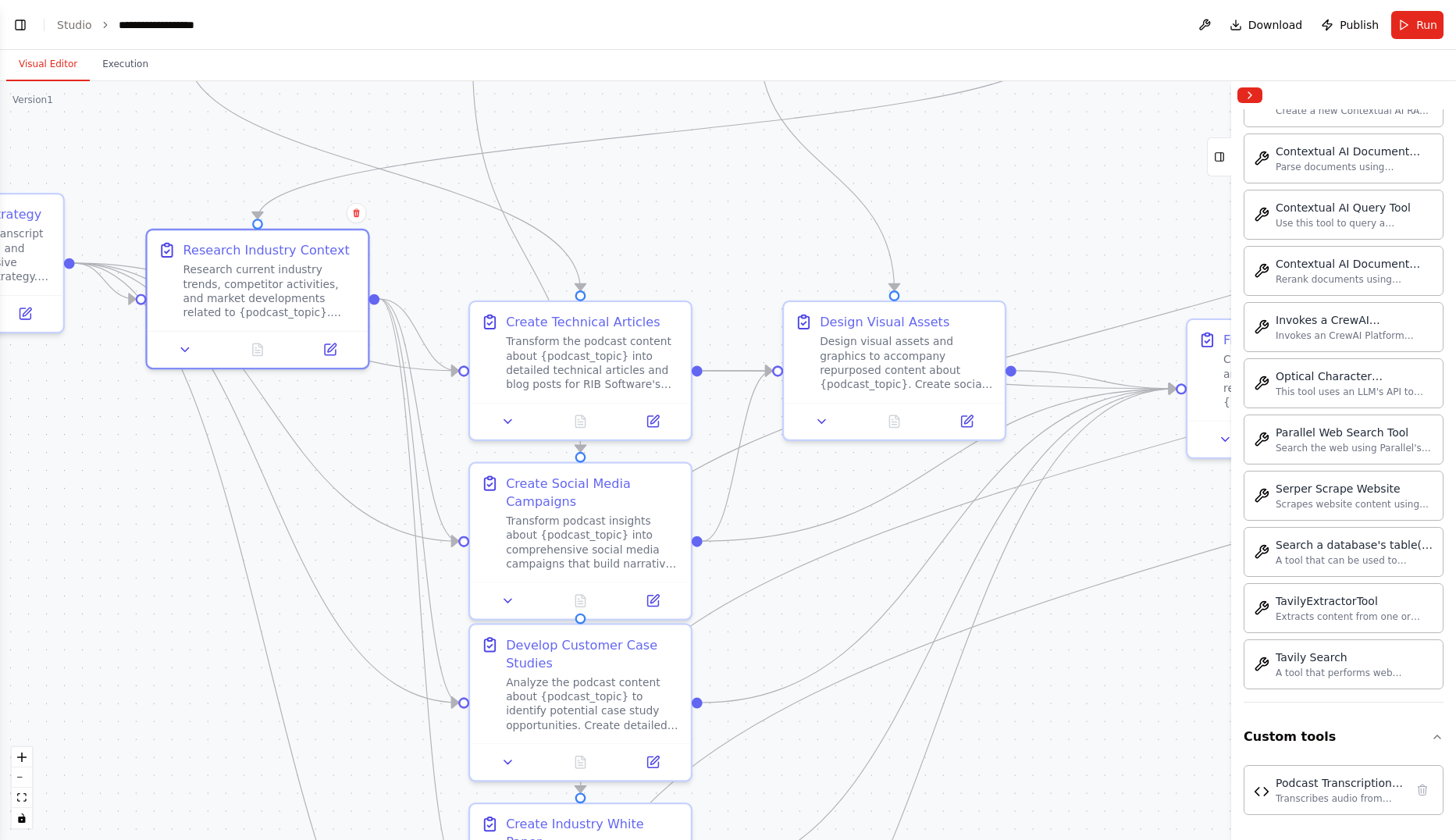
drag, startPoint x: 724, startPoint y: 696, endPoint x: 193, endPoint y: 580, distance: 543.5
click at [167, 582] on div ".deletable-edge-delete-btn { width: 20px; height: 20px; border: 0px solid #ffff…" at bounding box center [728, 460] width 1456 height 759
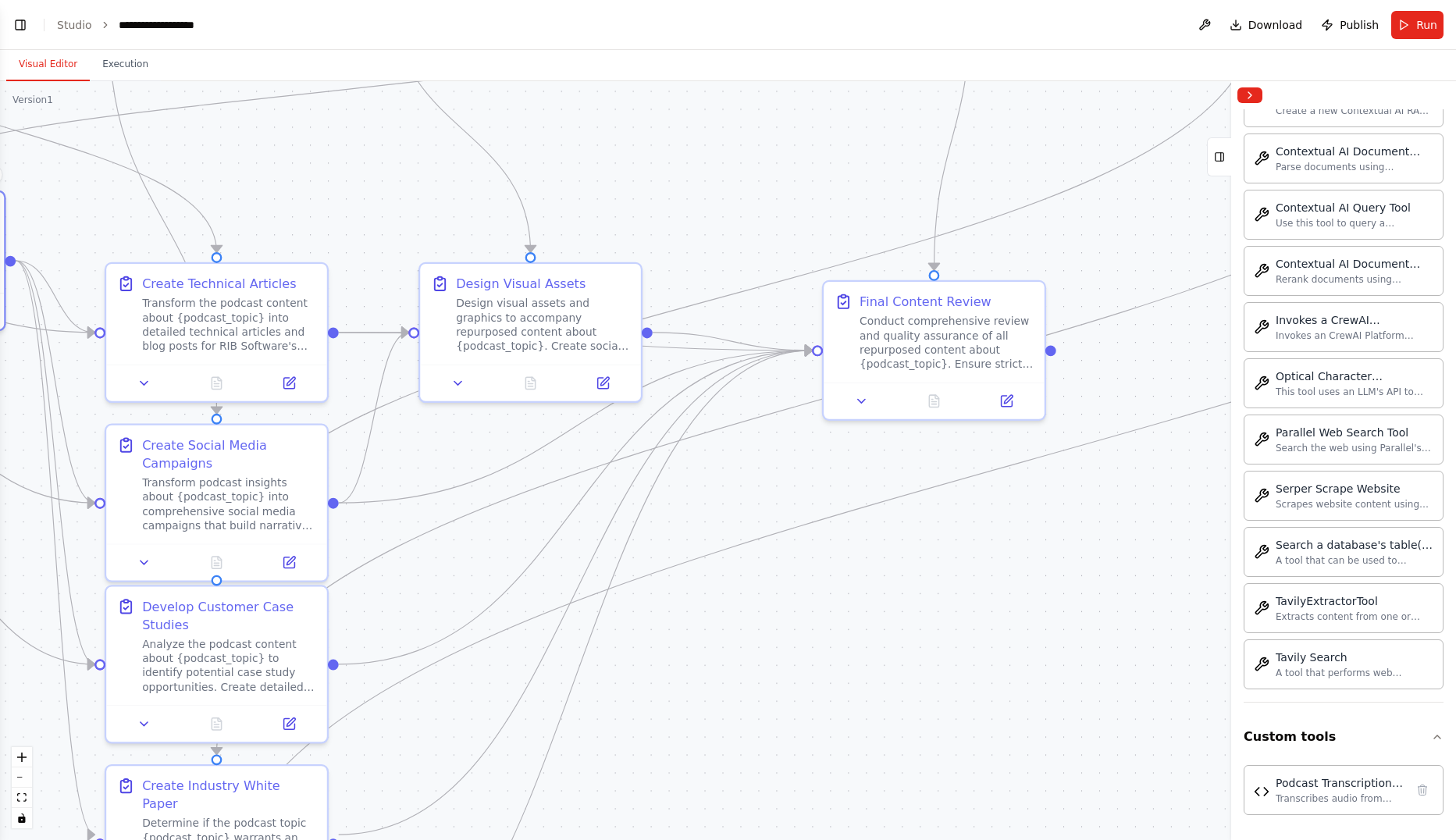
drag, startPoint x: 1046, startPoint y: 673, endPoint x: 687, endPoint y: 606, distance: 365.2
click at [605, 609] on div ".deletable-edge-delete-btn { width: 20px; height: 20px; border: 0px solid #ffff…" at bounding box center [728, 460] width 1456 height 759
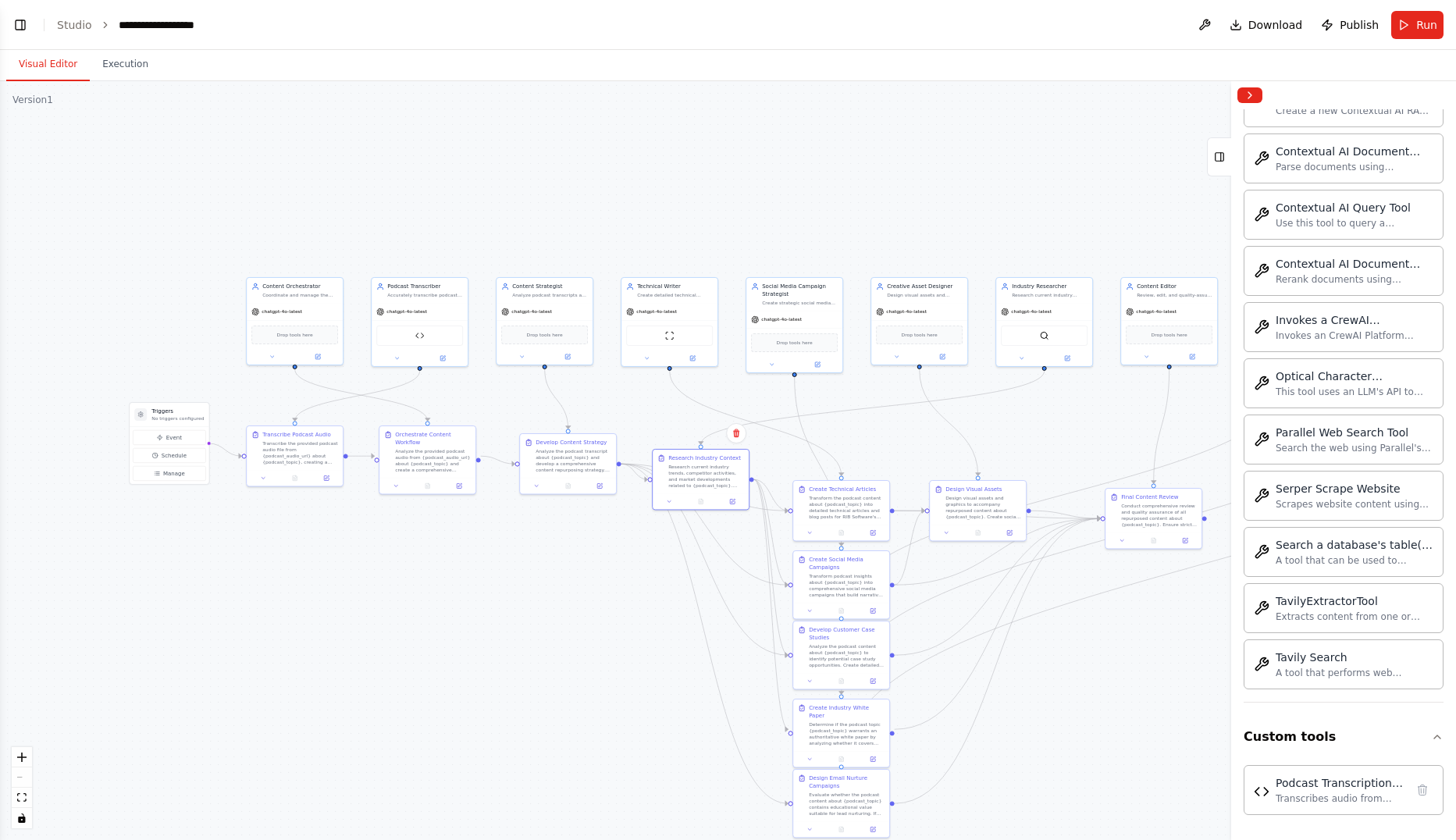
drag, startPoint x: 868, startPoint y: 629, endPoint x: 1222, endPoint y: 655, distance: 355.0
click at [1222, 655] on div ".deletable-edge-delete-btn { width: 20px; height: 20px; border: 0px solid #ffff…" at bounding box center [728, 460] width 1456 height 759
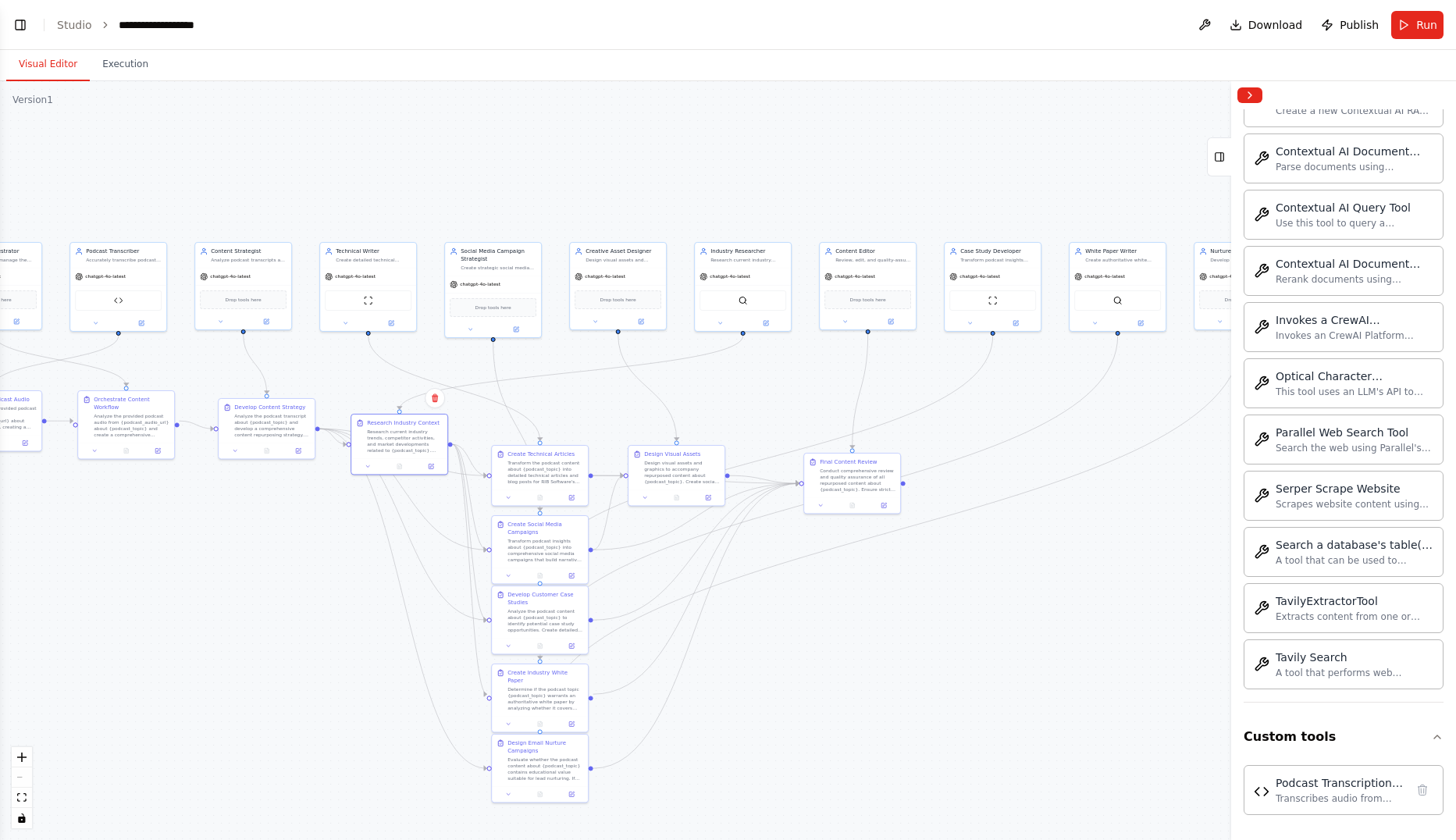
drag, startPoint x: 866, startPoint y: 226, endPoint x: 564, endPoint y: 192, distance: 303.9
click at [564, 192] on div ".deletable-edge-delete-btn { width: 20px; height: 20px; border: 0px solid #ffff…" at bounding box center [728, 460] width 1456 height 759
